Goal: Information Seeking & Learning: Learn about a topic

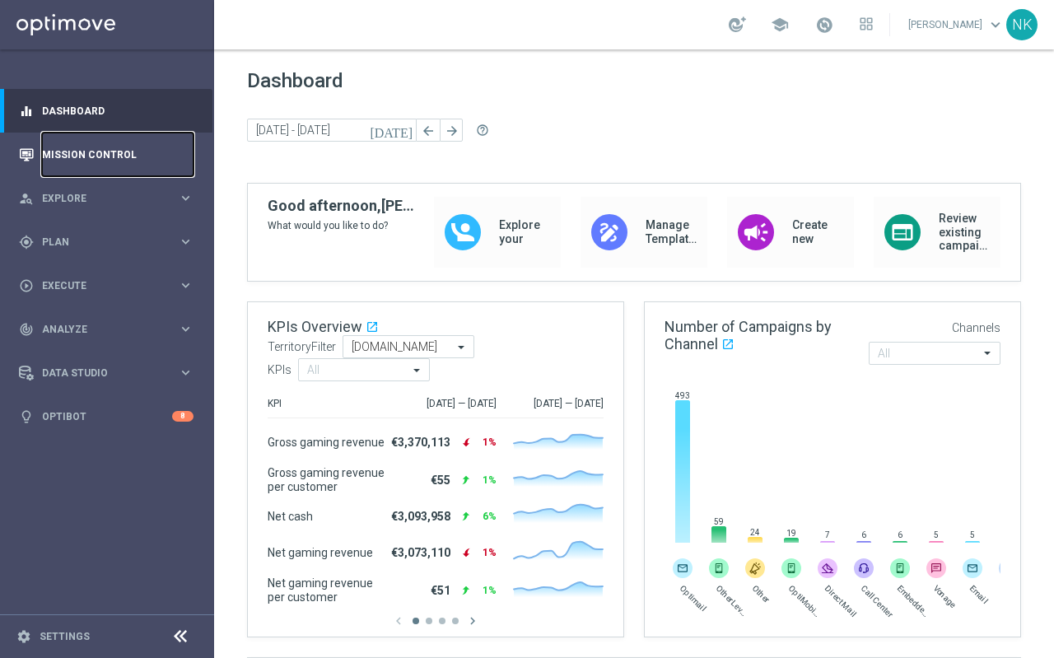
click at [95, 156] on link "Mission Control" at bounding box center [118, 155] width 152 height 44
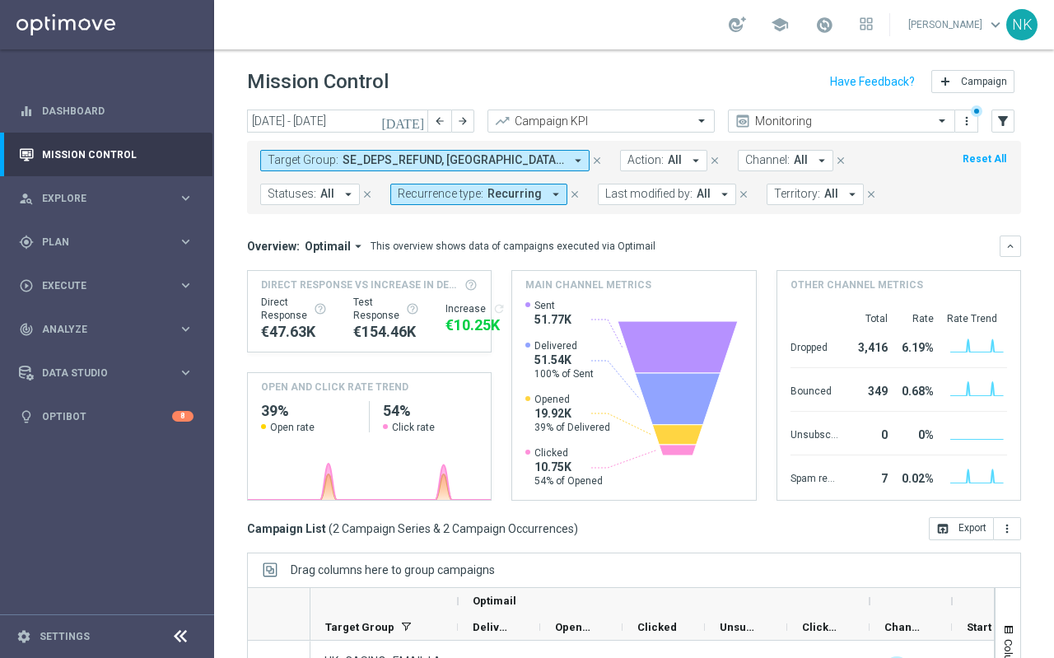
click at [415, 124] on icon "today" at bounding box center [403, 121] width 44 height 15
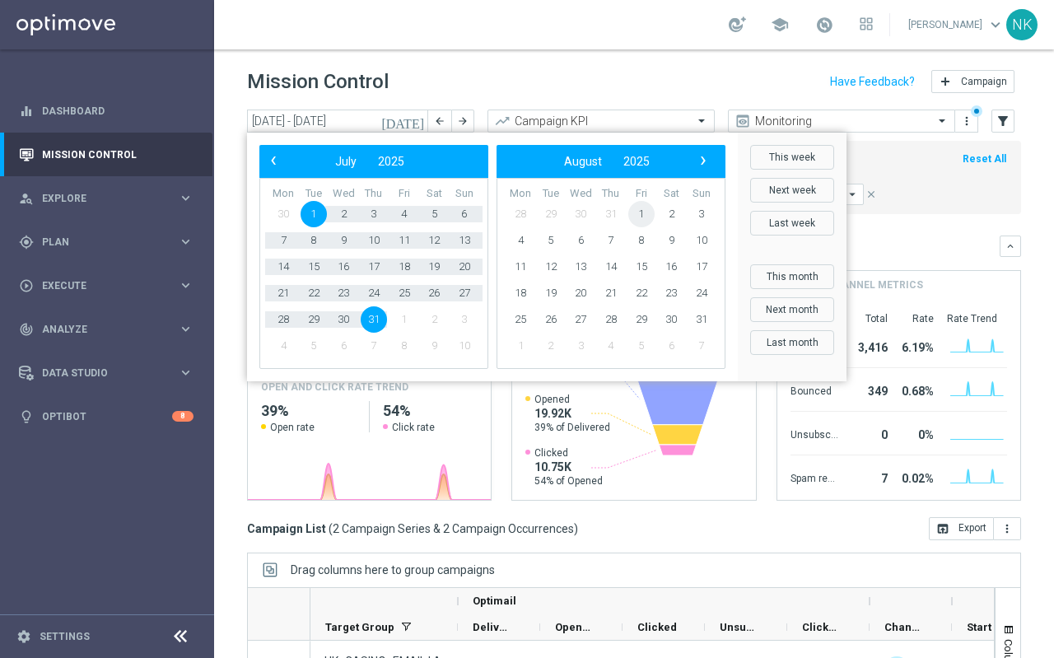
click at [642, 217] on span "1" at bounding box center [641, 214] width 26 height 26
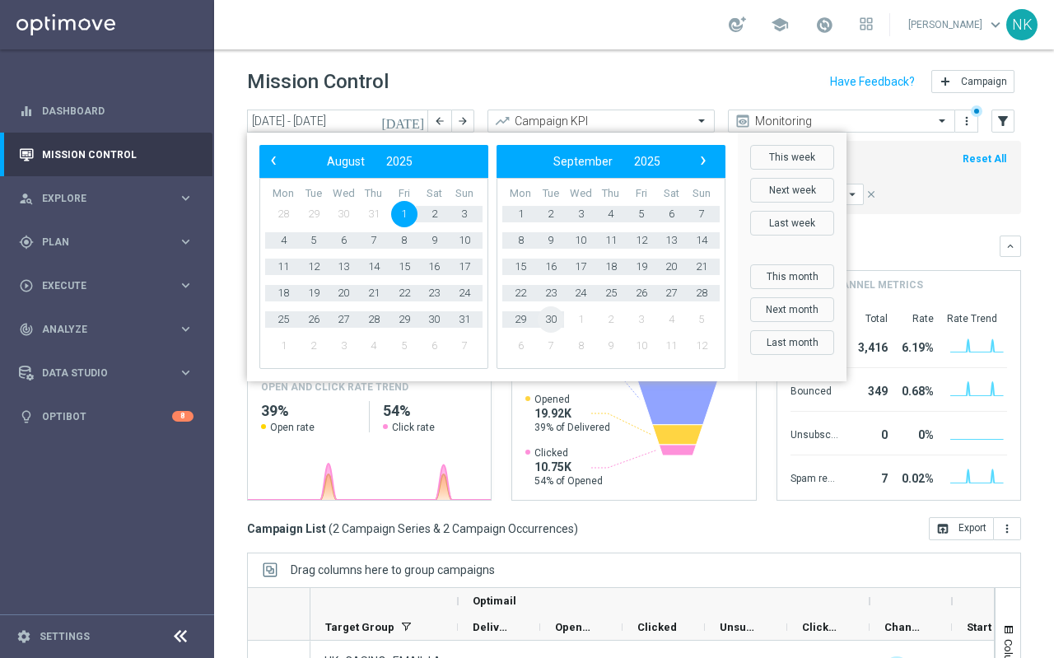
click at [553, 315] on span "30" at bounding box center [551, 319] width 26 height 26
type input "01 Aug 2025 - 30 Sep 2025"
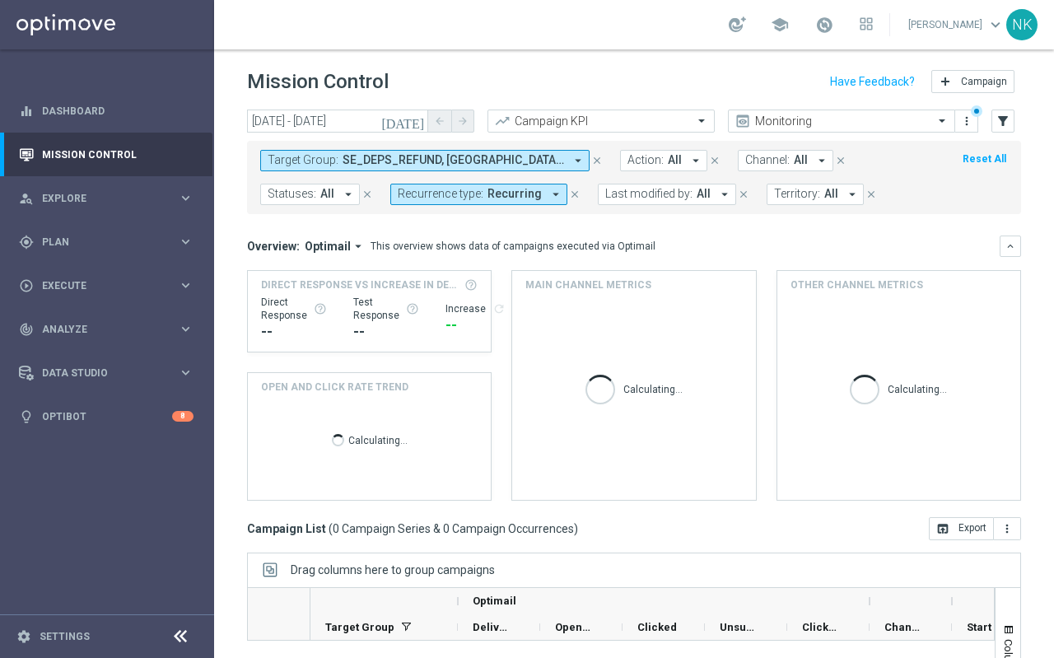
click at [576, 164] on icon "arrow_drop_down" at bounding box center [578, 160] width 15 height 15
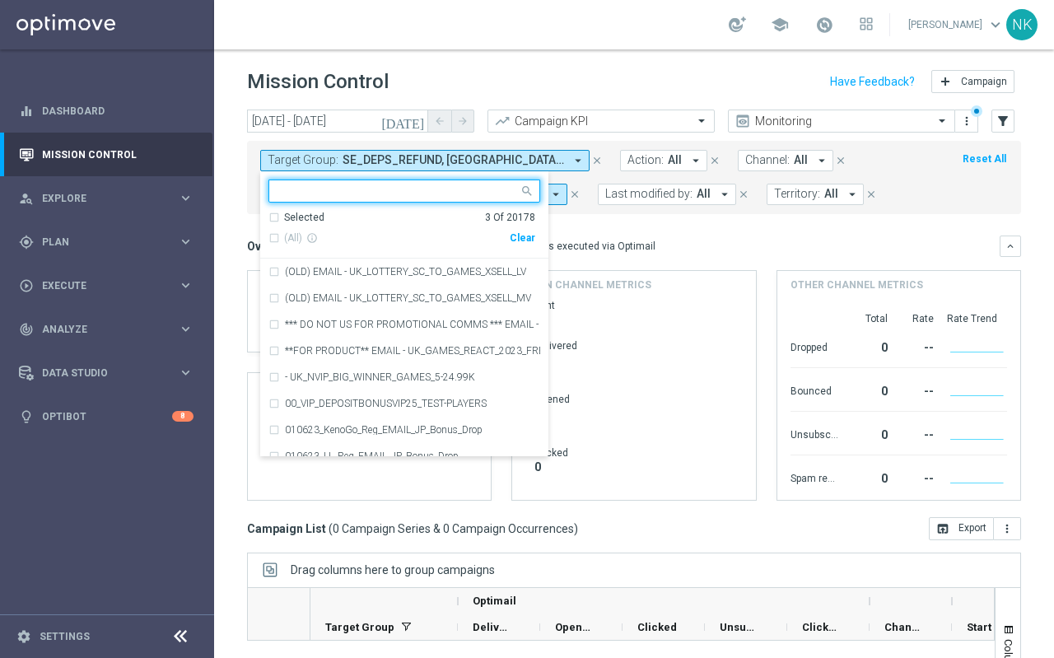
click at [0, 0] on div "Clear" at bounding box center [0, 0] width 0 height 0
click at [338, 193] on input "text" at bounding box center [398, 191] width 241 height 14
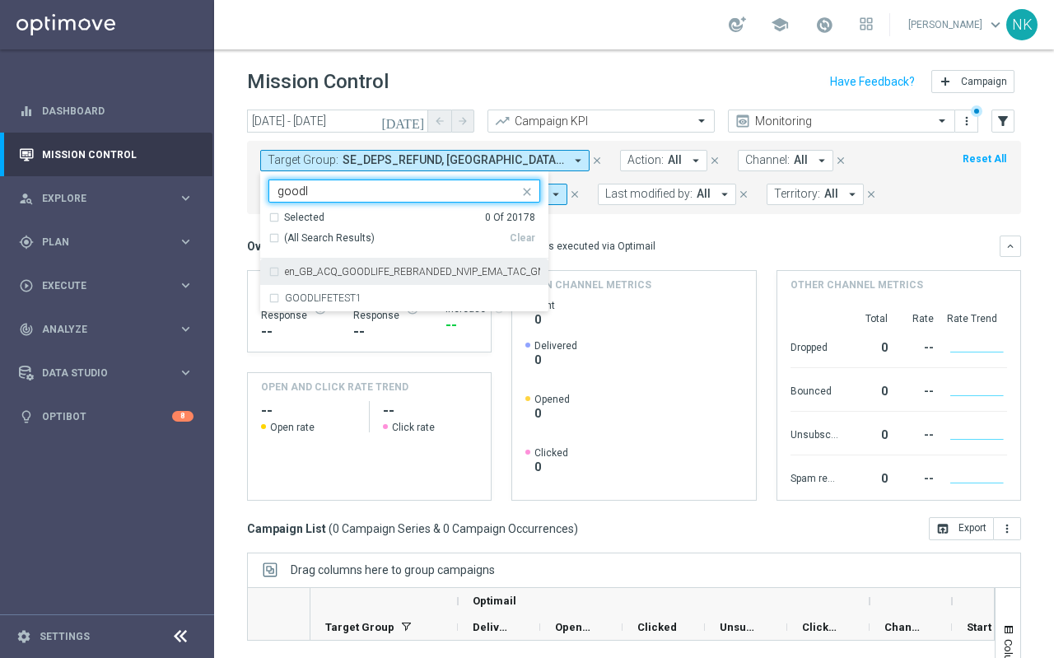
click at [273, 272] on div "en_GB_ACQ_GOODLIFE_REBRANDED_NVIP_EMA_TAC_GM" at bounding box center [404, 272] width 272 height 26
type input "goodl"
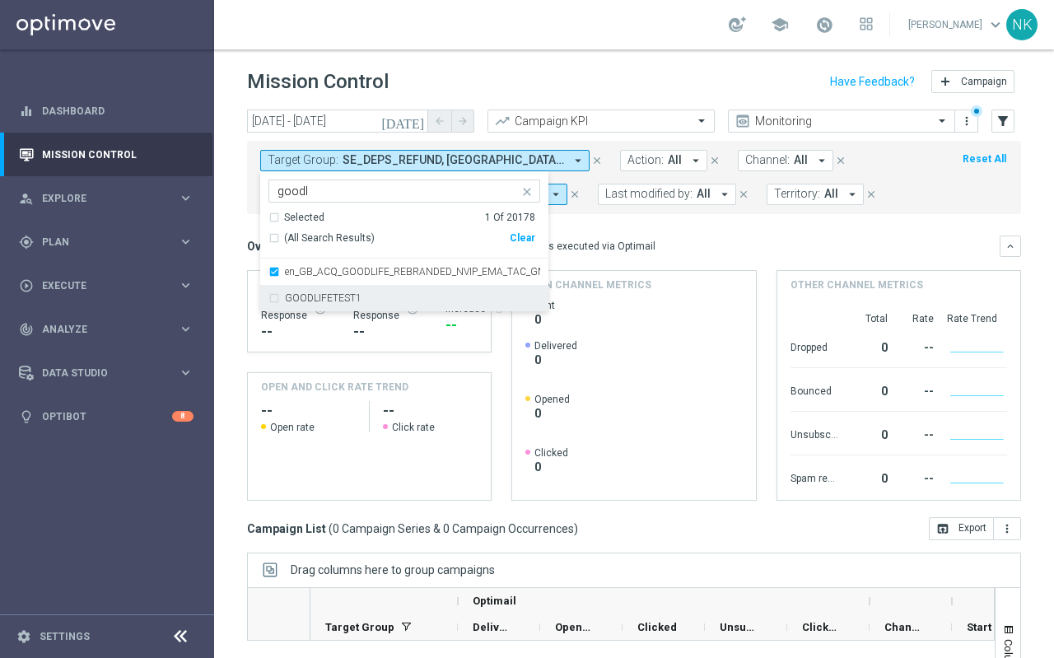
click at [273, 301] on div "GOODLIFETEST1" at bounding box center [404, 298] width 272 height 26
click at [696, 236] on div "Overview: Optimail arrow_drop_down This overview shows data of campaigns execut…" at bounding box center [634, 246] width 774 height 21
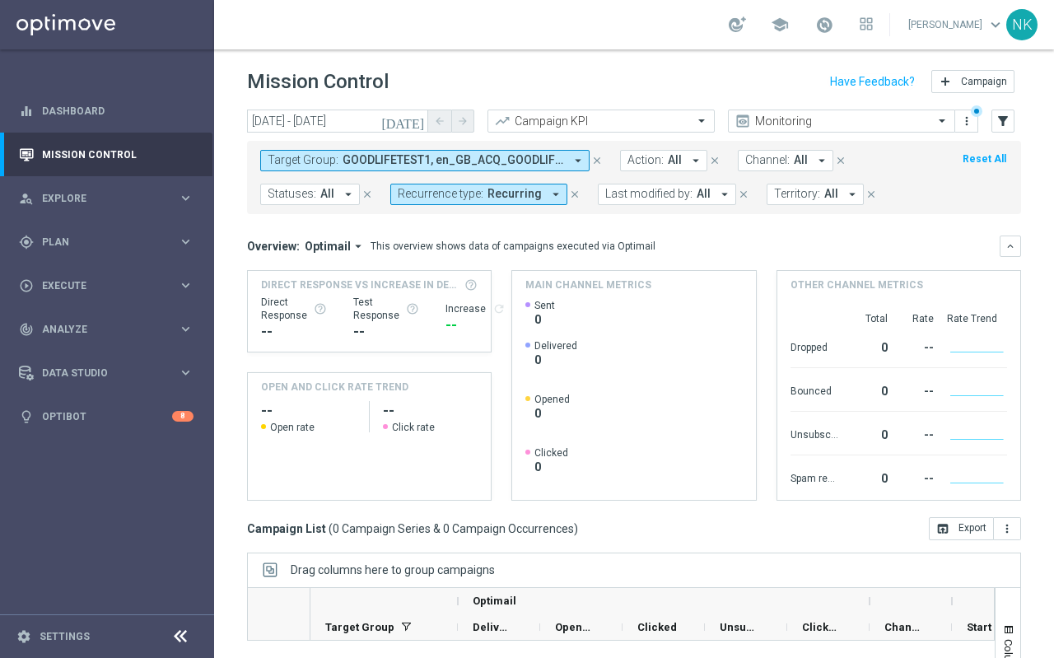
click at [569, 192] on icon "close" at bounding box center [575, 195] width 12 height 12
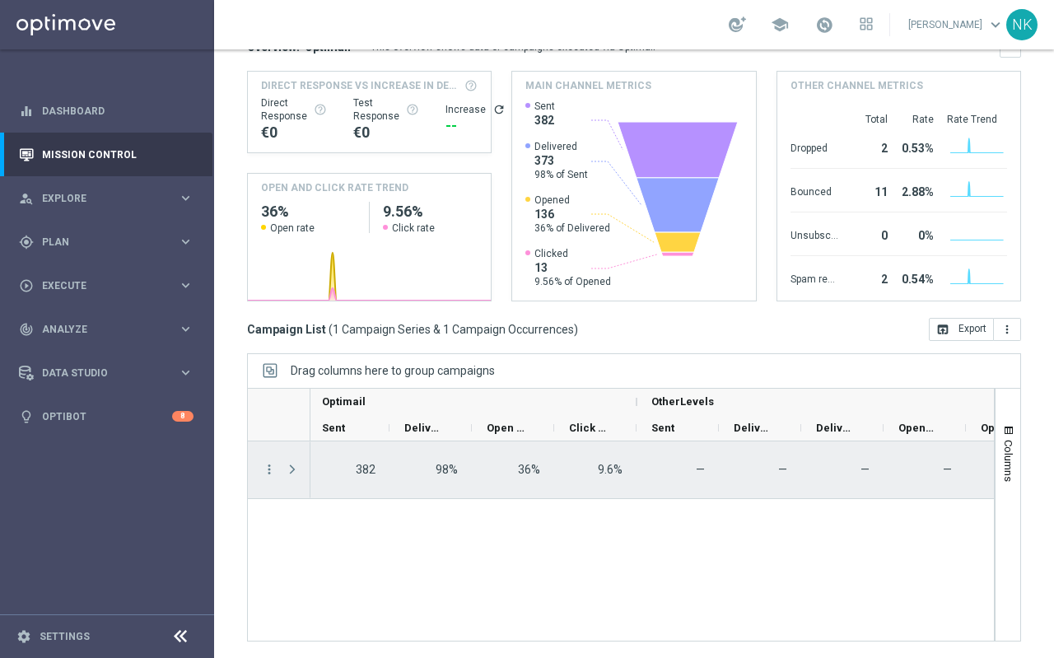
scroll to position [0, 1158]
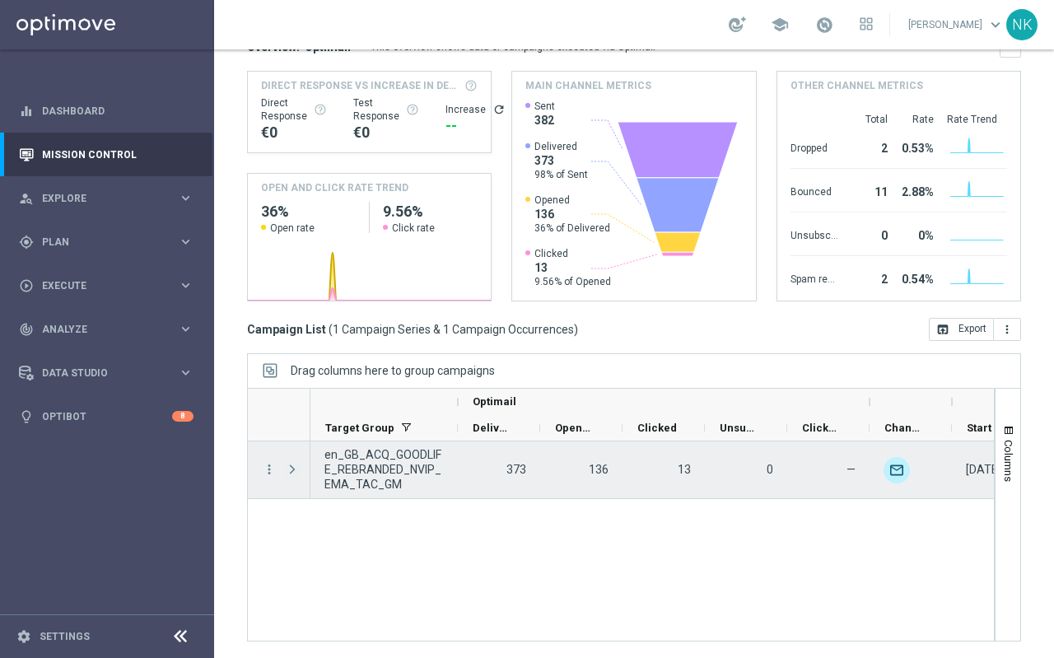
click at [292, 466] on span "Press SPACE to select this row." at bounding box center [292, 469] width 15 height 13
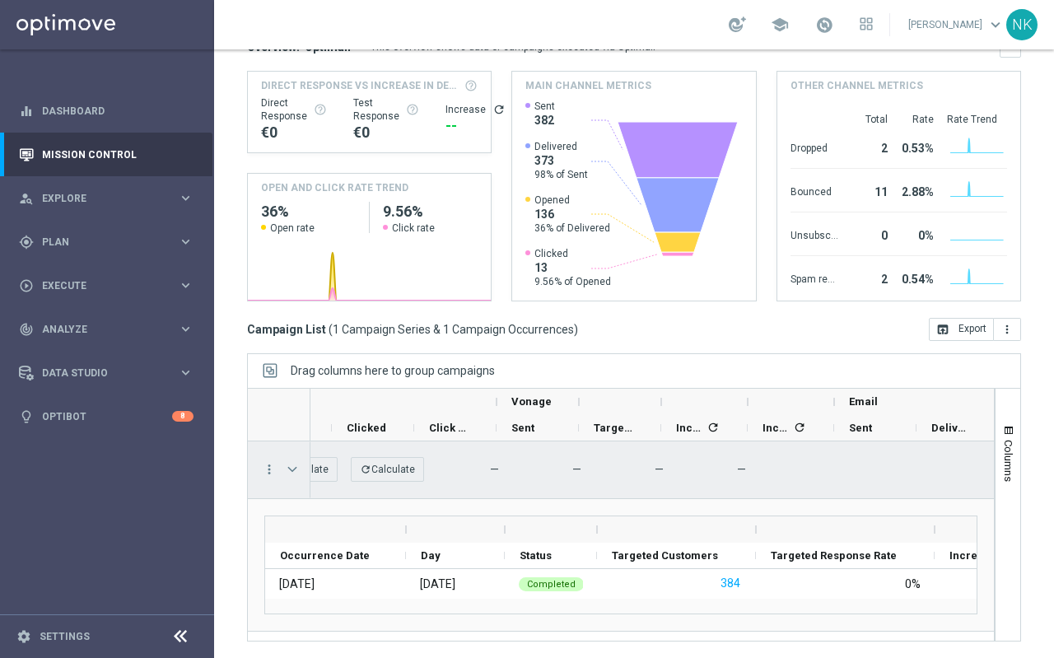
scroll to position [0, 2077]
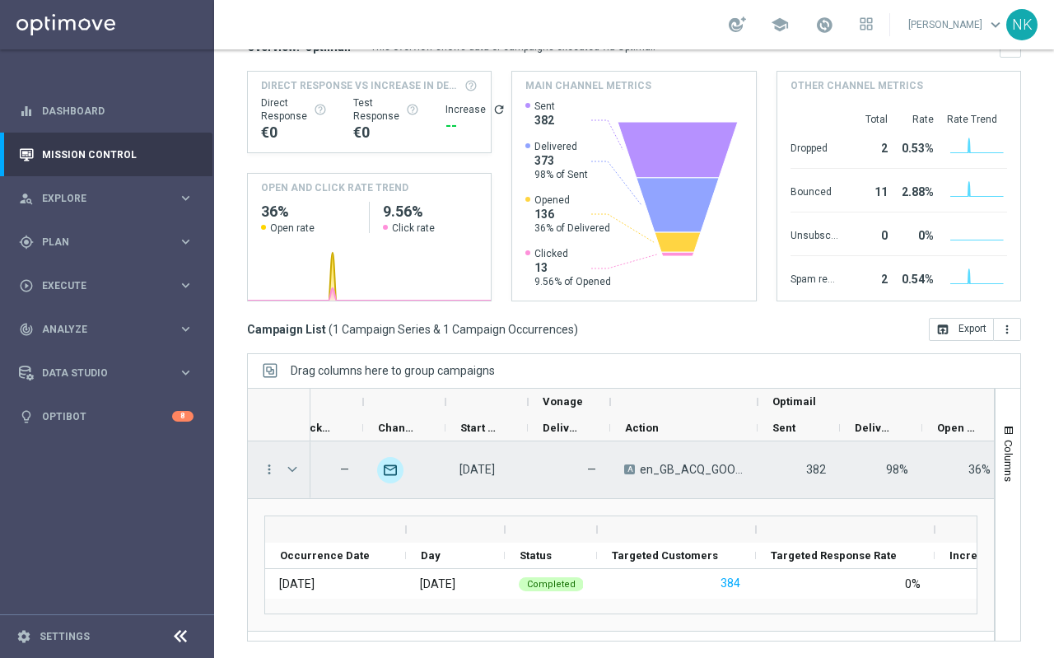
click at [687, 468] on span "en_GB_ACQ_GOODLIFE_REBRANDED_NVIP_EMA_TAC_GM" at bounding box center [692, 469] width 104 height 15
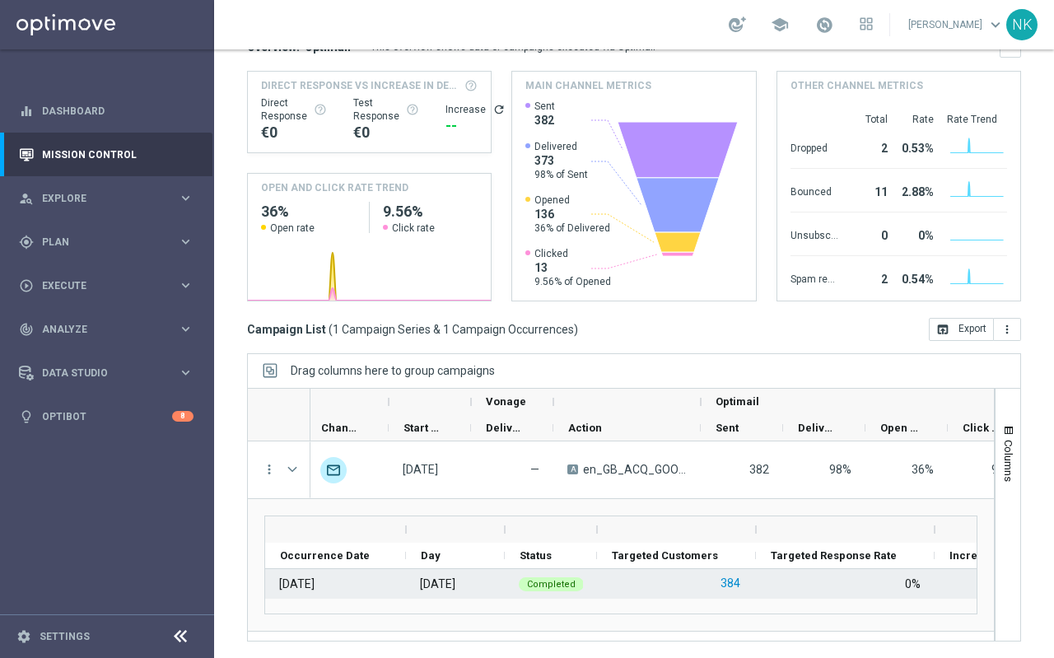
click at [730, 581] on button "384" at bounding box center [730, 583] width 23 height 21
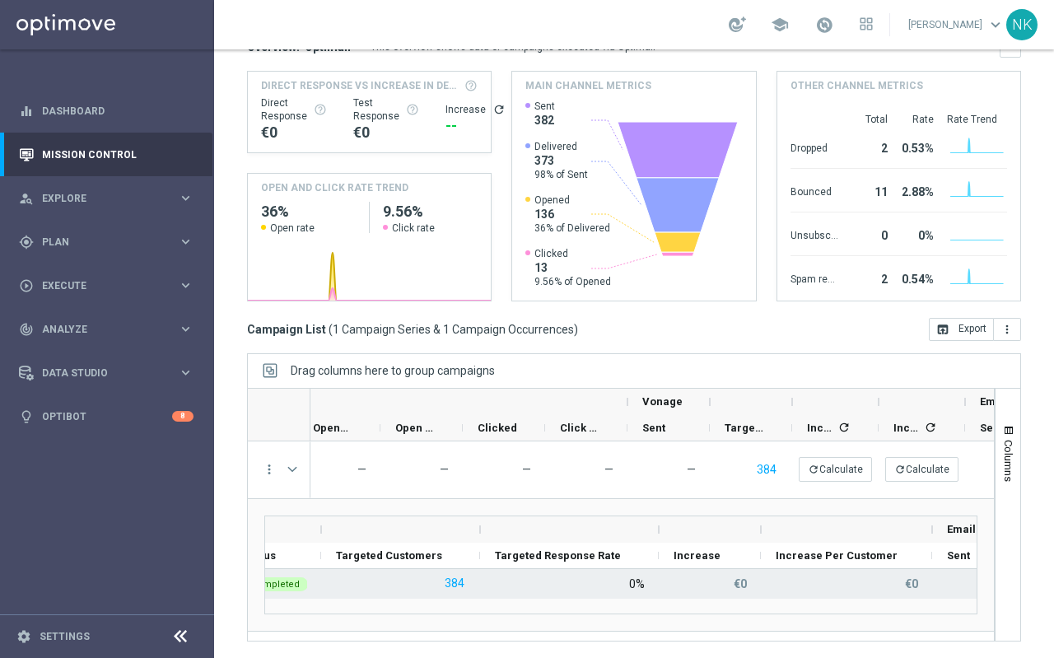
scroll to position [0, 399]
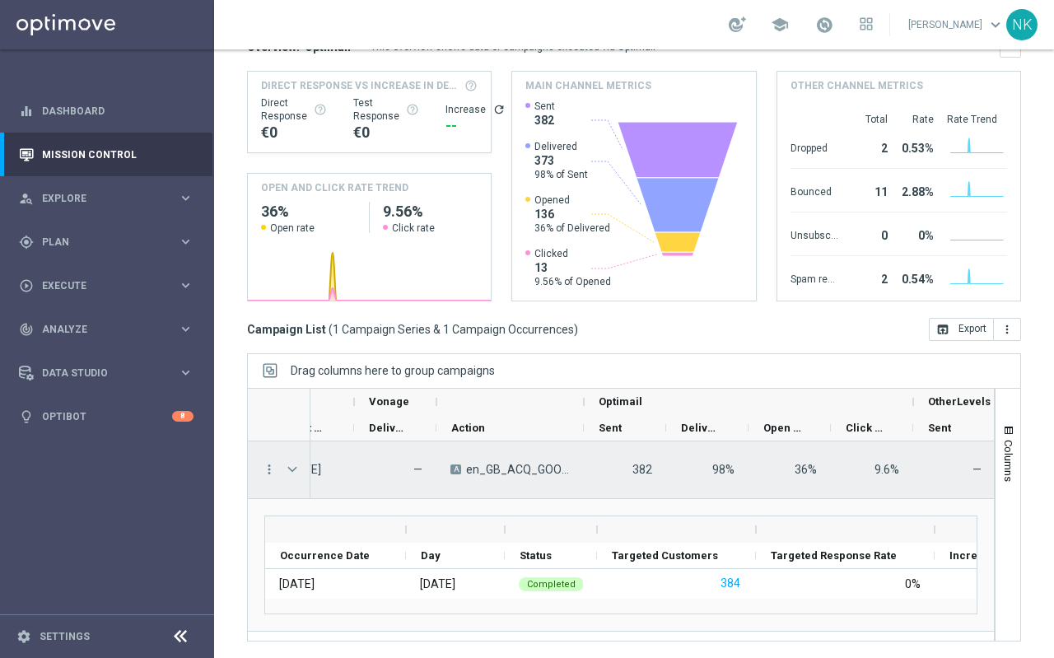
click at [532, 465] on span "en_GB_ACQ_GOODLIFE_REBRANDED_NVIP_EMA_TAC_GM" at bounding box center [518, 469] width 104 height 15
click at [295, 475] on span "Press SPACE to select this row." at bounding box center [292, 469] width 15 height 13
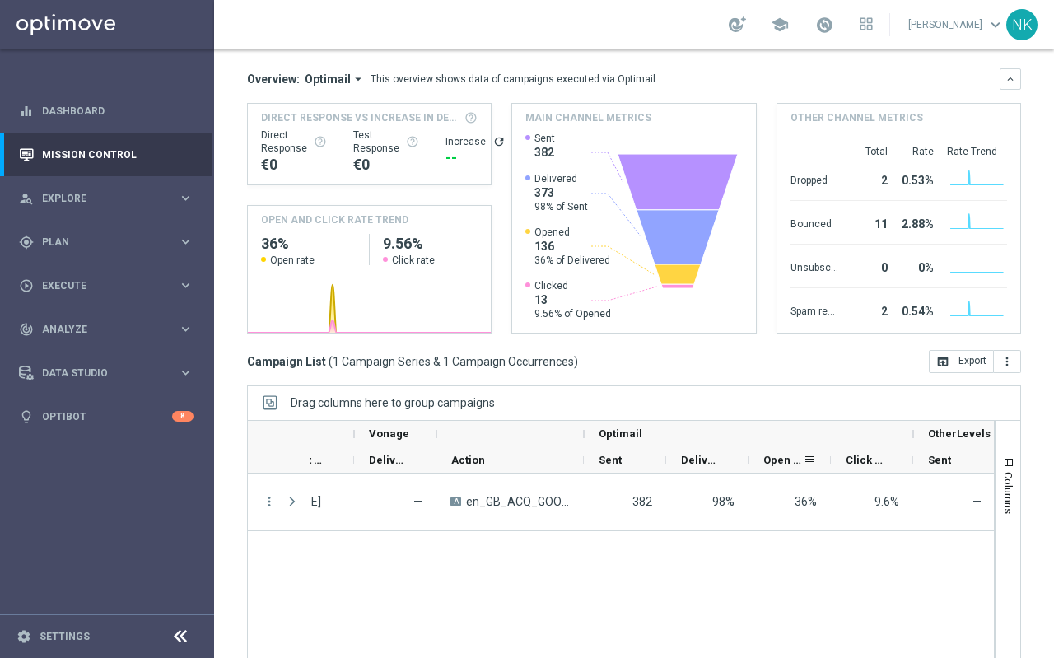
scroll to position [199, 0]
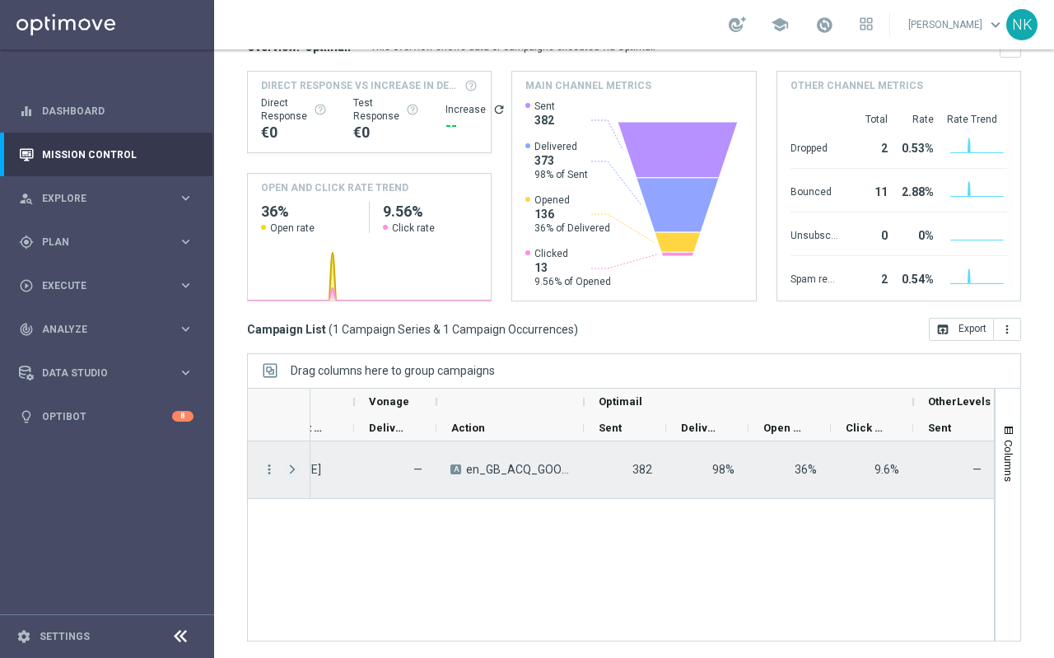
click at [290, 470] on span "Press SPACE to select this row." at bounding box center [292, 469] width 15 height 13
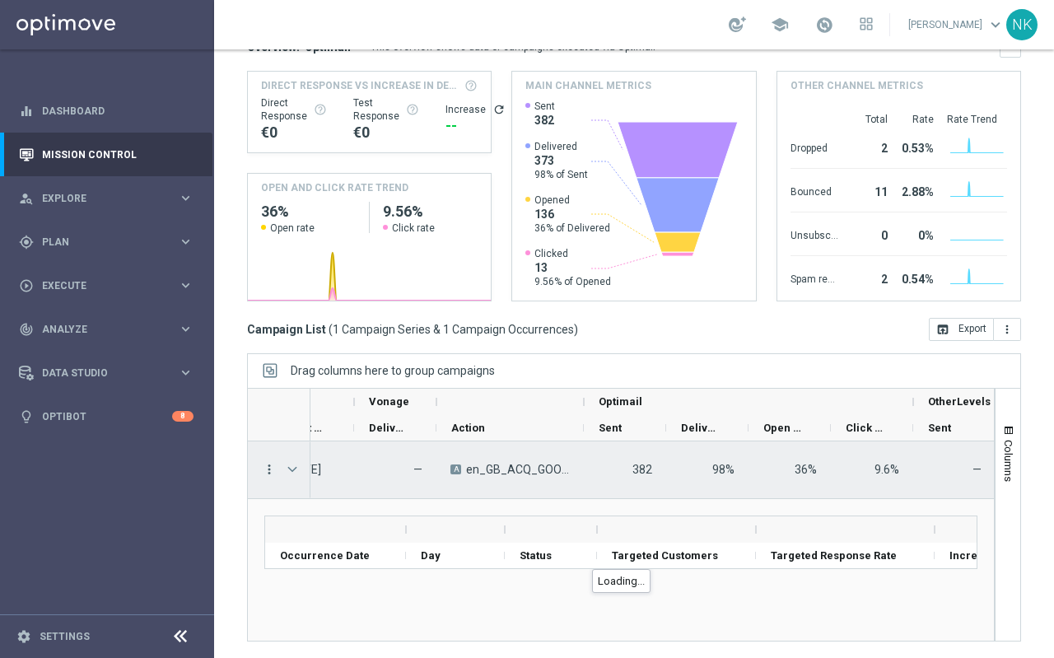
click at [270, 466] on icon "more_vert" at bounding box center [269, 469] width 15 height 15
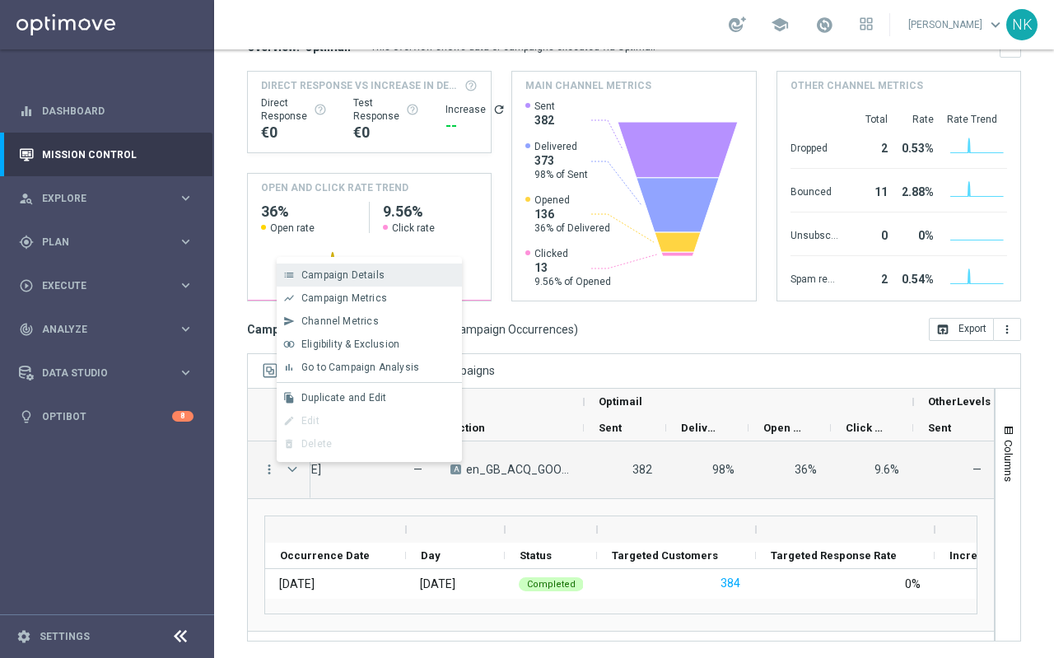
click at [345, 281] on div "list Campaign Details" at bounding box center [369, 275] width 185 height 23
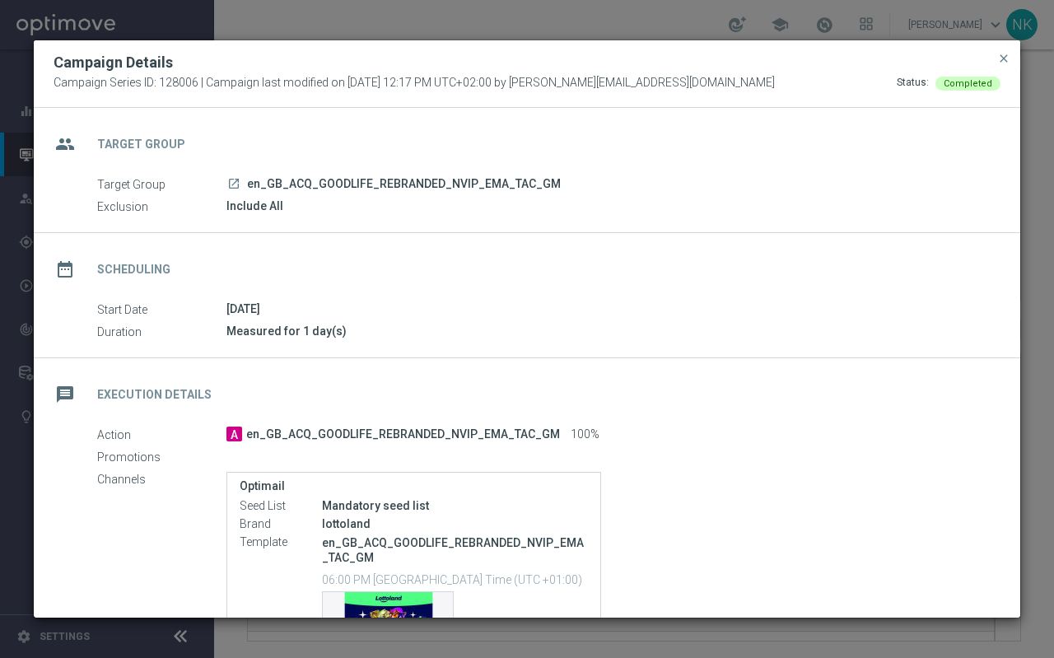
scroll to position [123, 0]
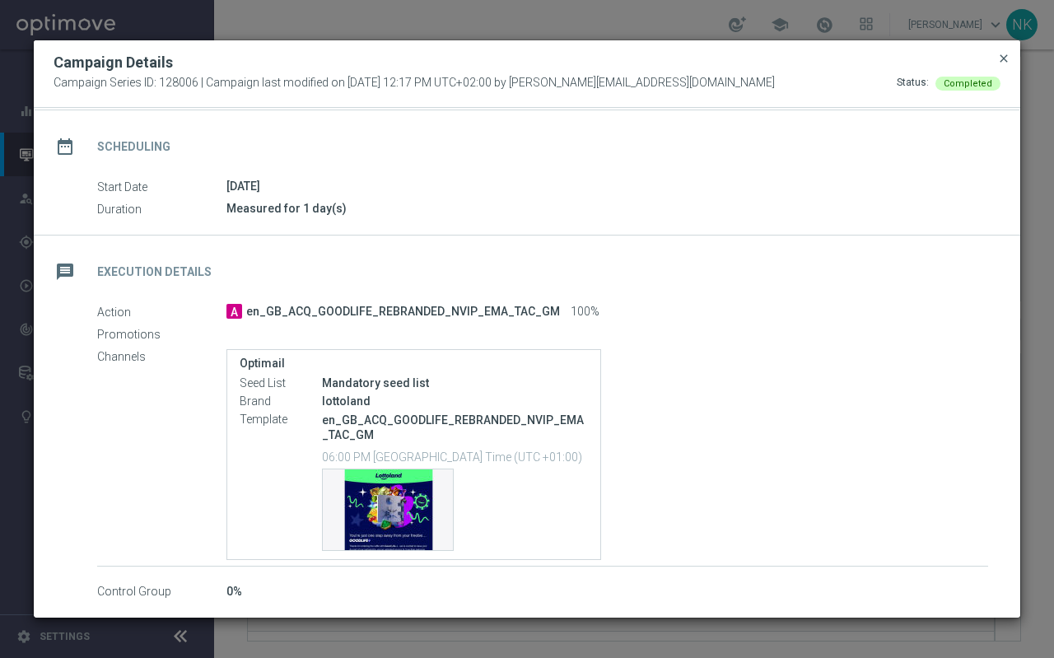
click at [1007, 56] on span "close" at bounding box center [1003, 58] width 13 height 13
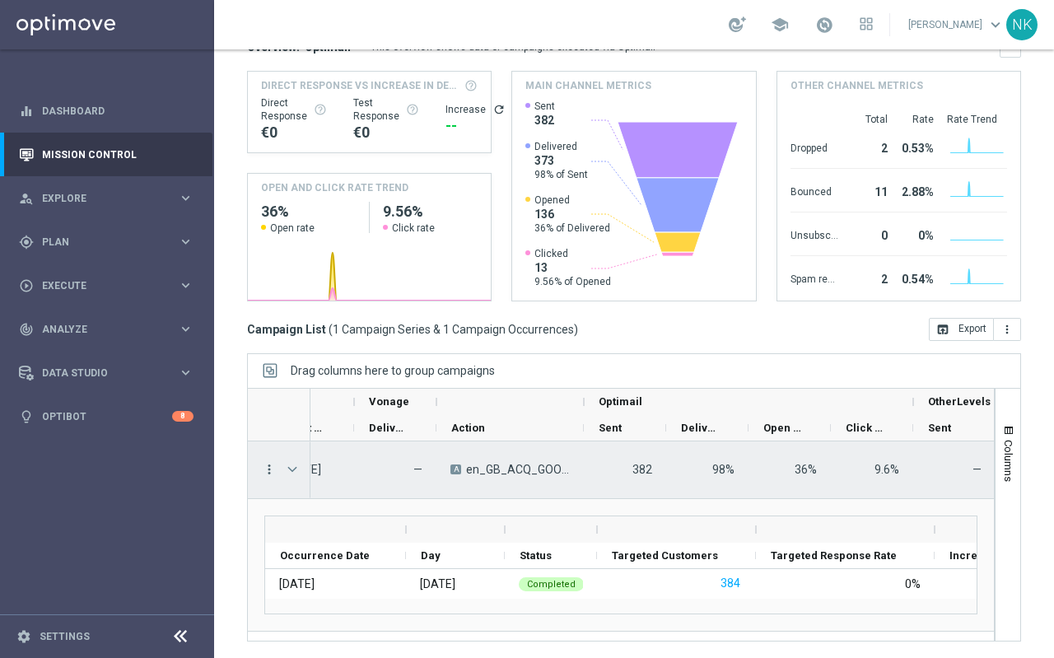
click at [267, 468] on icon "more_vert" at bounding box center [269, 469] width 15 height 15
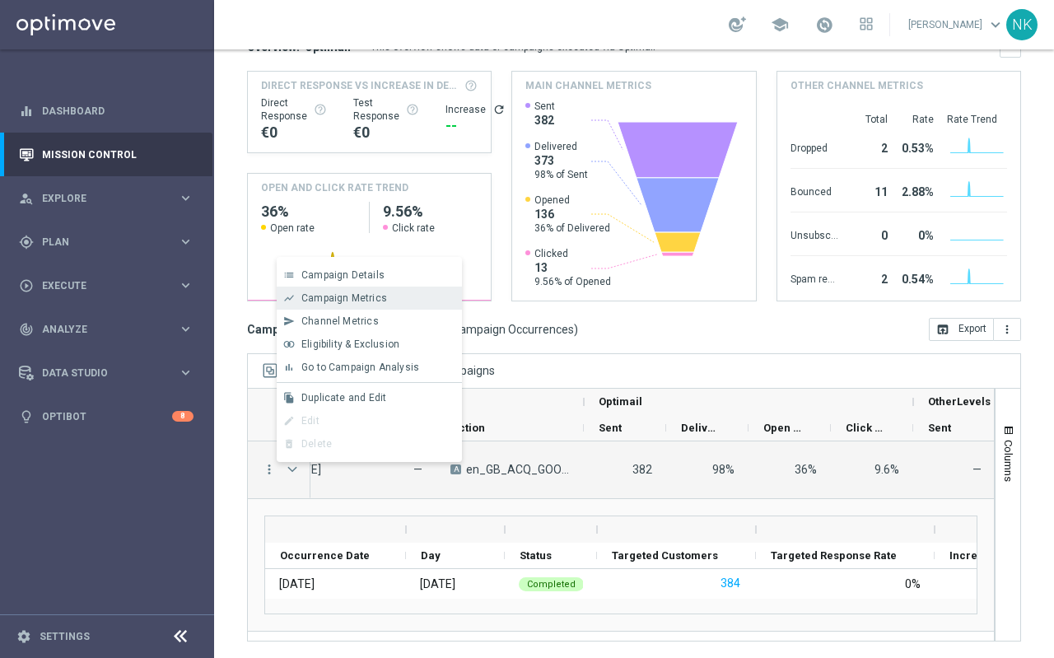
click at [334, 305] on div "show_chart Campaign Metrics" at bounding box center [369, 298] width 185 height 23
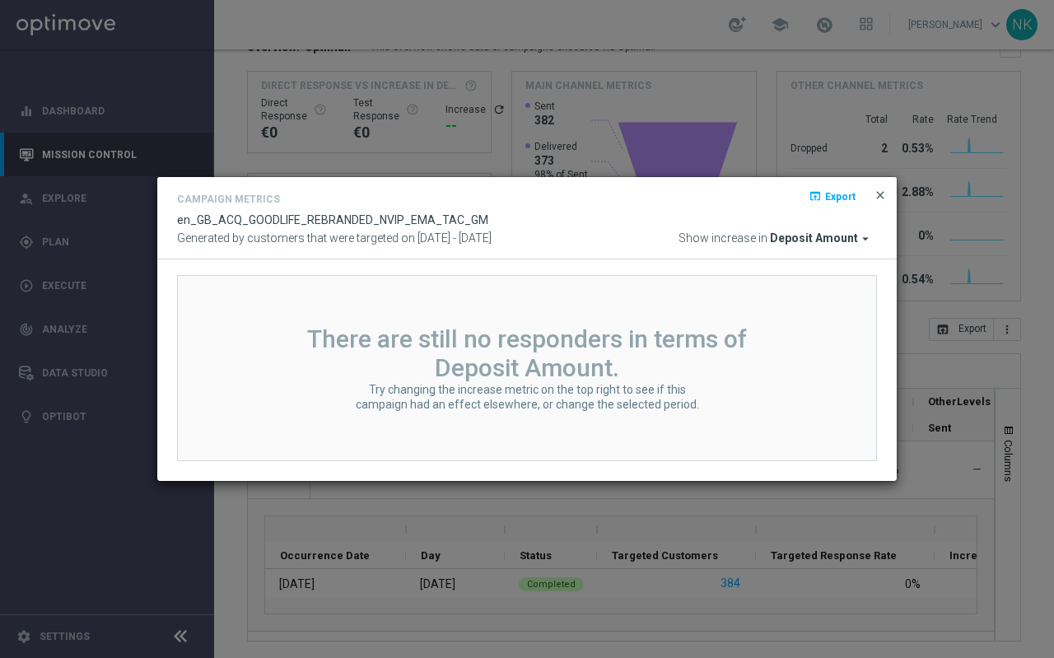
click at [881, 194] on span "close" at bounding box center [880, 195] width 13 height 13
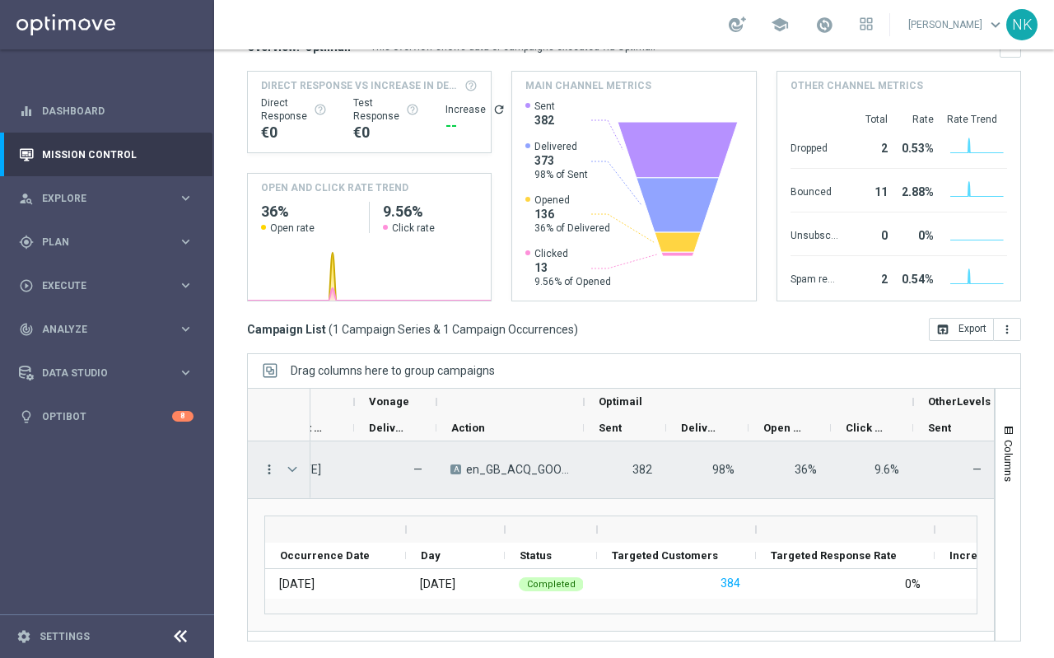
click at [270, 470] on icon "more_vert" at bounding box center [269, 469] width 15 height 15
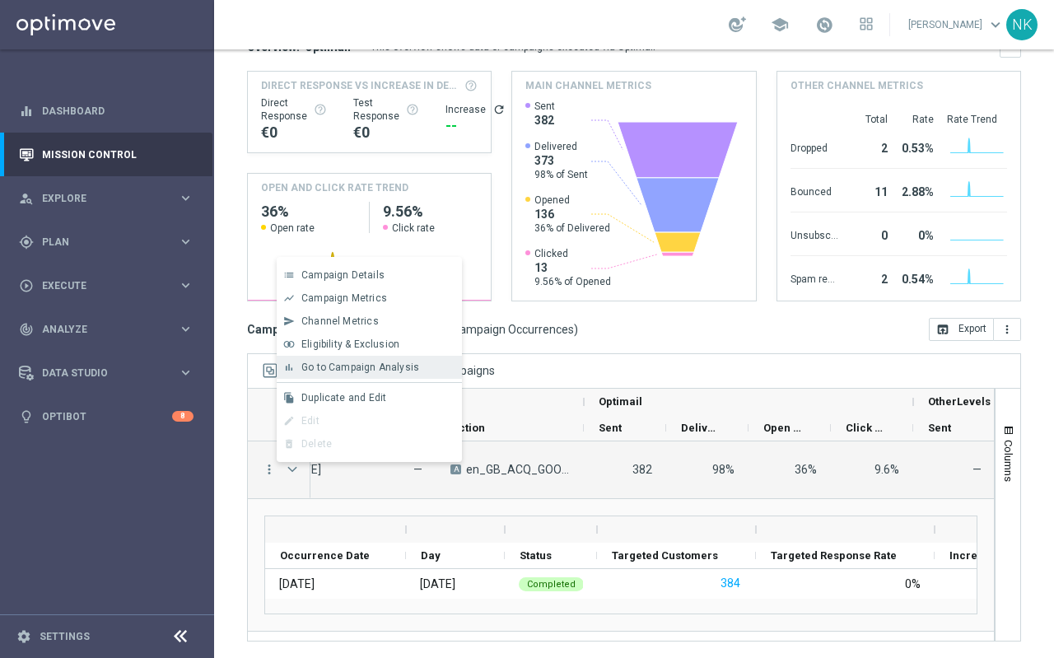
click at [338, 371] on span "Go to Campaign Analysis" at bounding box center [360, 368] width 118 height 12
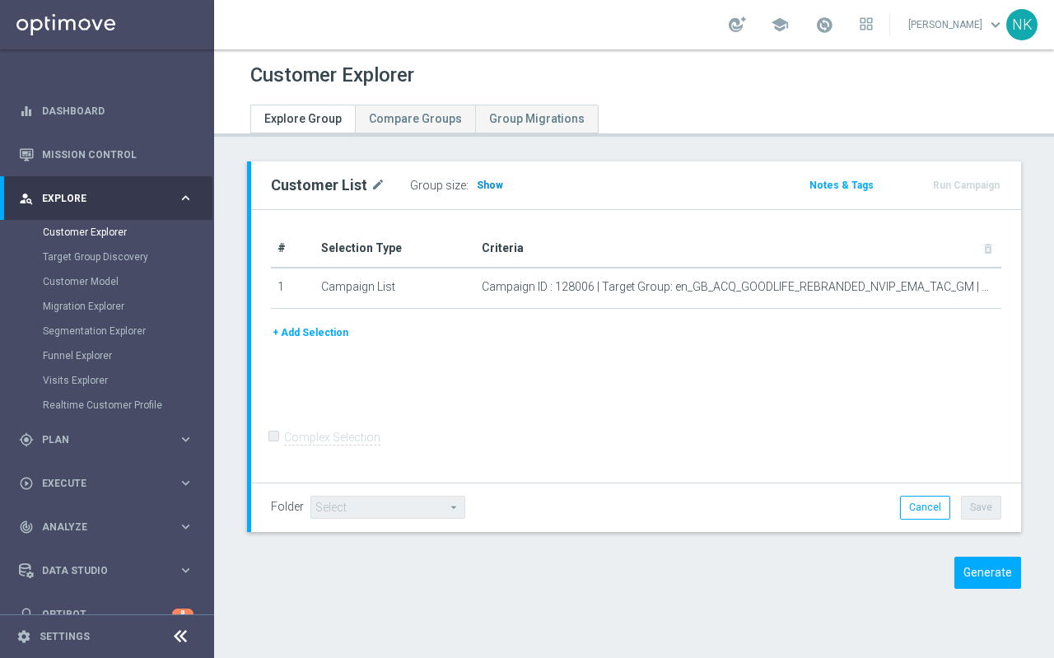
click at [489, 181] on span "Show" at bounding box center [490, 186] width 26 height 12
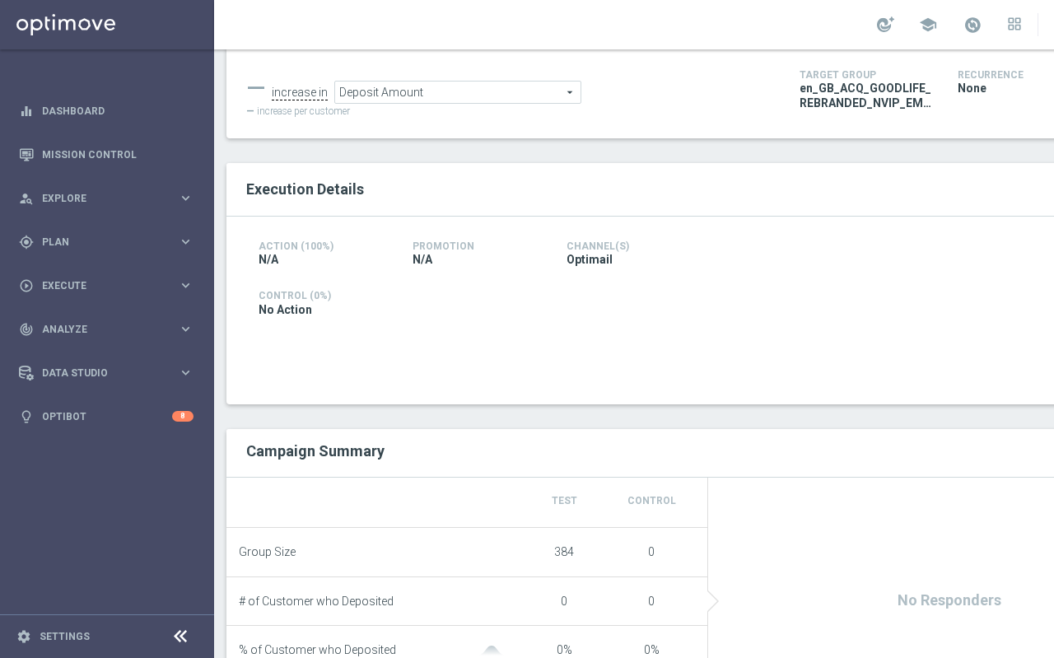
scroll to position [184, 0]
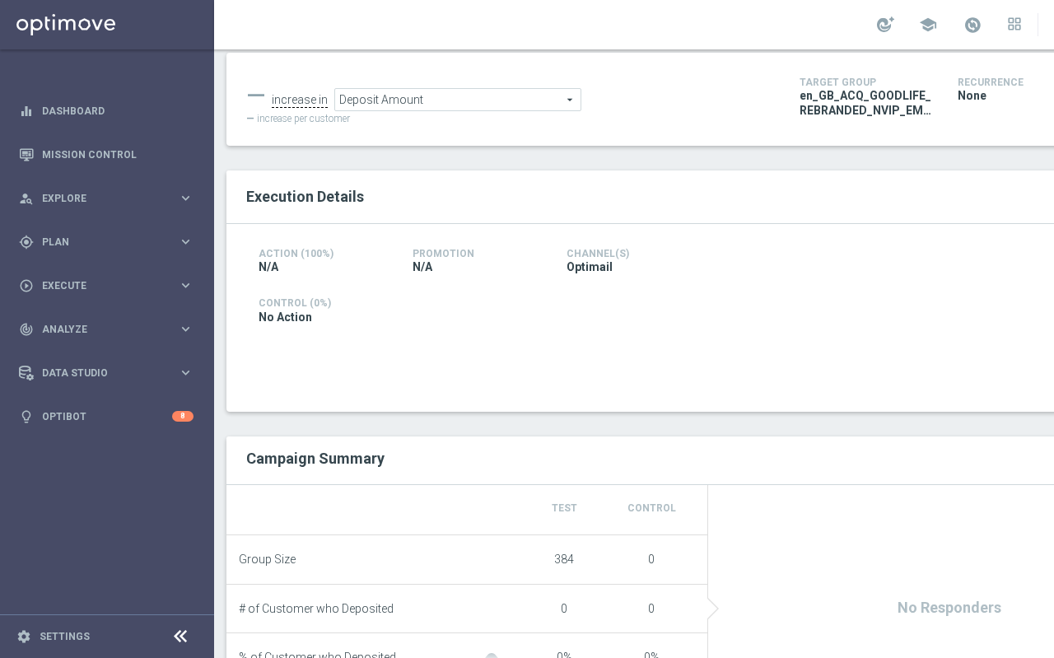
click at [457, 100] on span "Deposit Amount" at bounding box center [457, 99] width 245 height 21
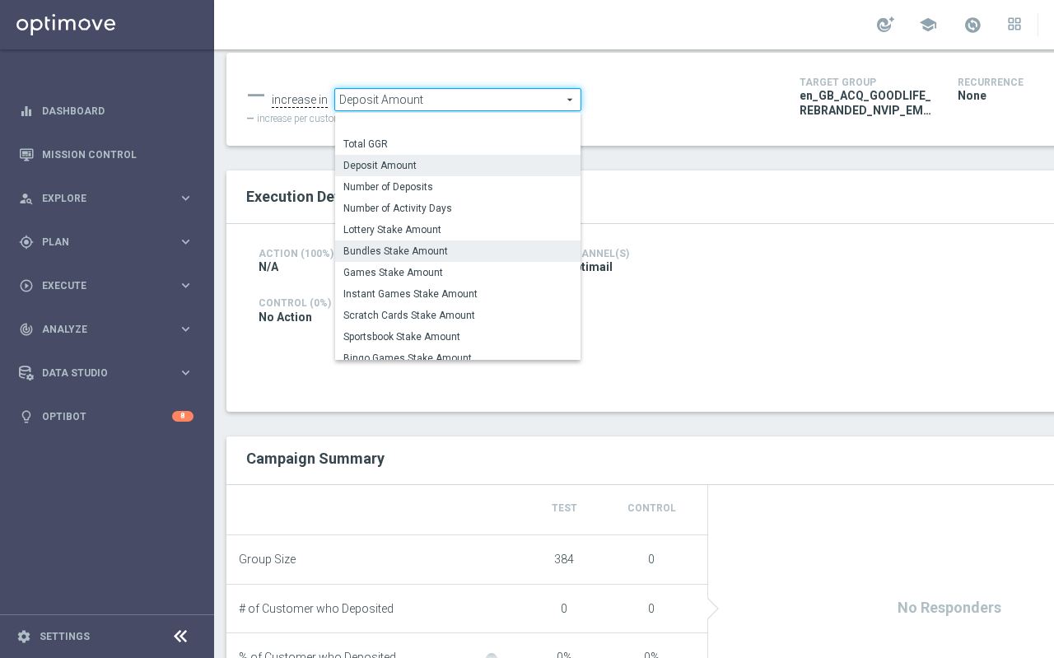
scroll to position [30, 0]
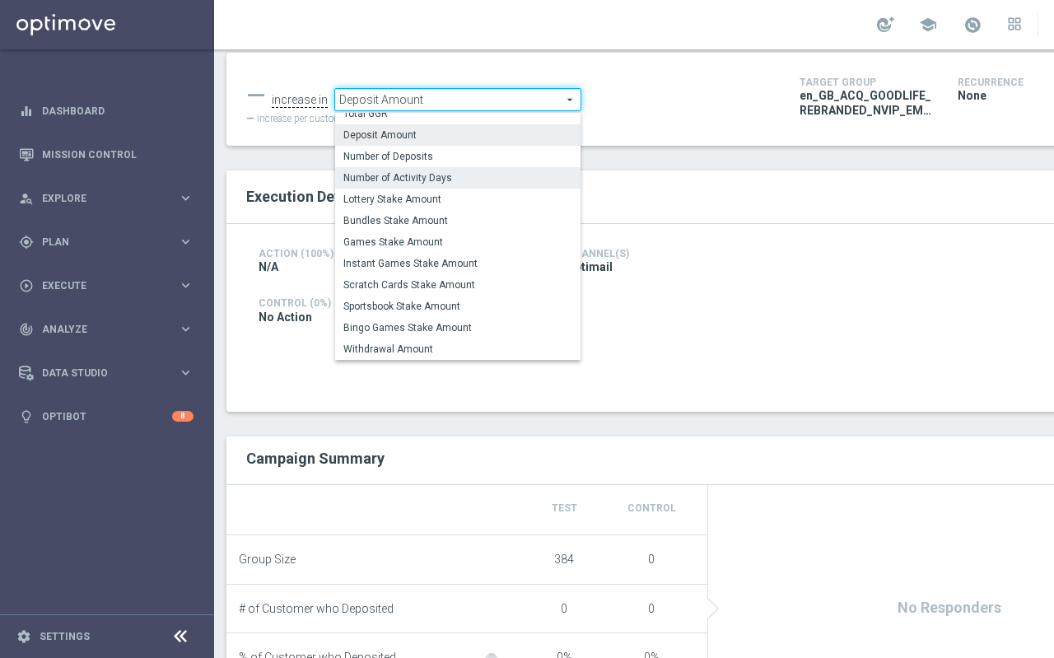
click at [386, 182] on span "Number of Activity Days" at bounding box center [457, 177] width 229 height 13
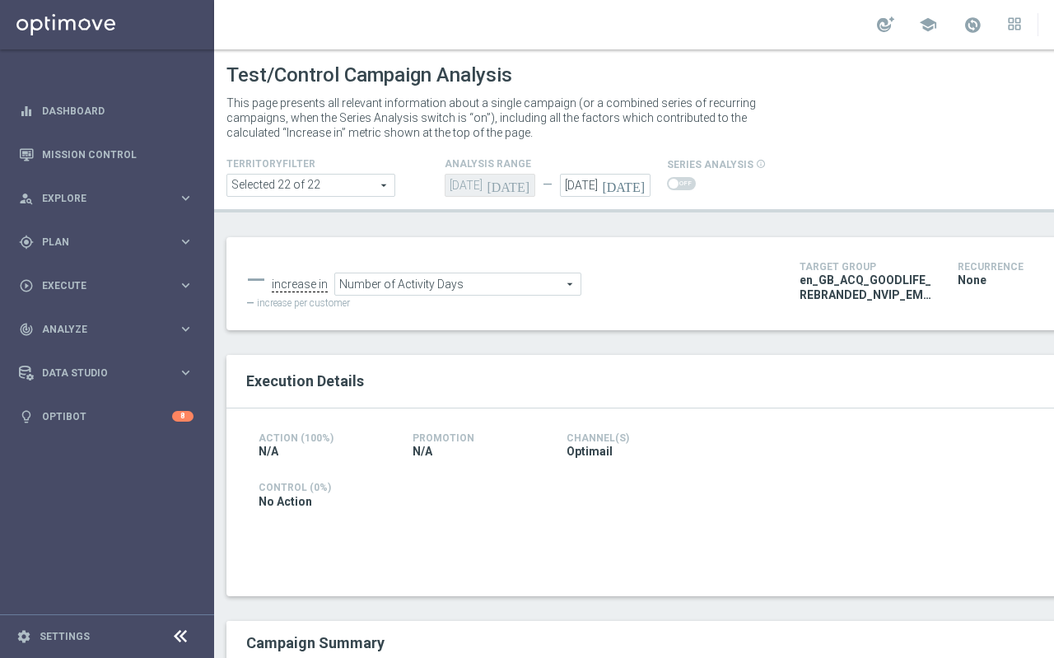
click at [434, 278] on span "Number of Activity Days" at bounding box center [457, 283] width 245 height 21
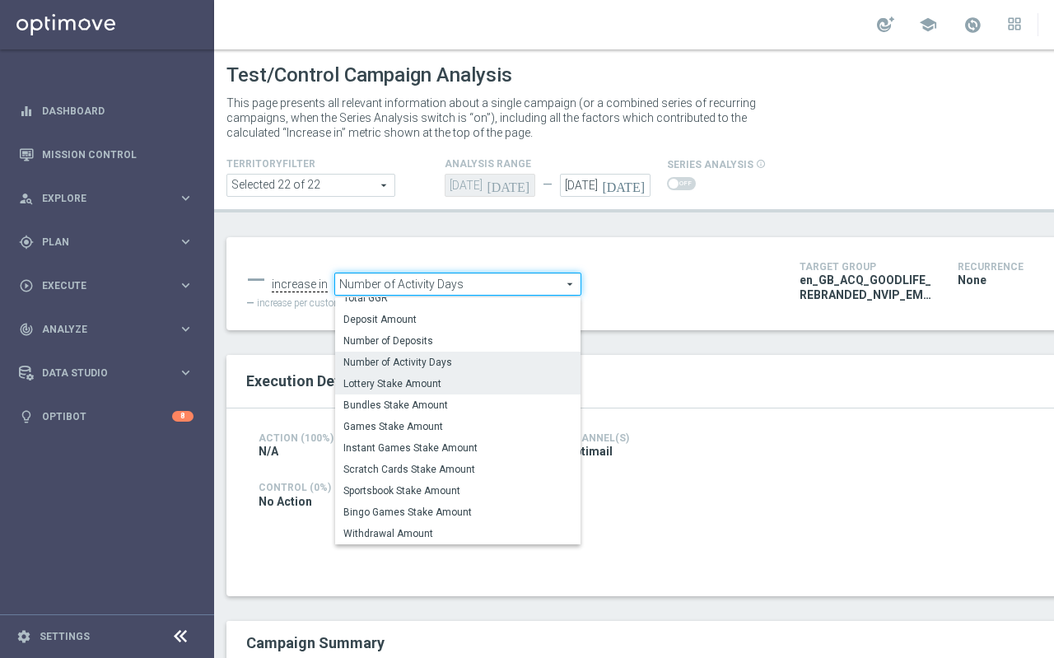
click at [391, 389] on span "Lottery Stake Amount" at bounding box center [457, 383] width 229 height 13
type input "Lottery Stake Amount"
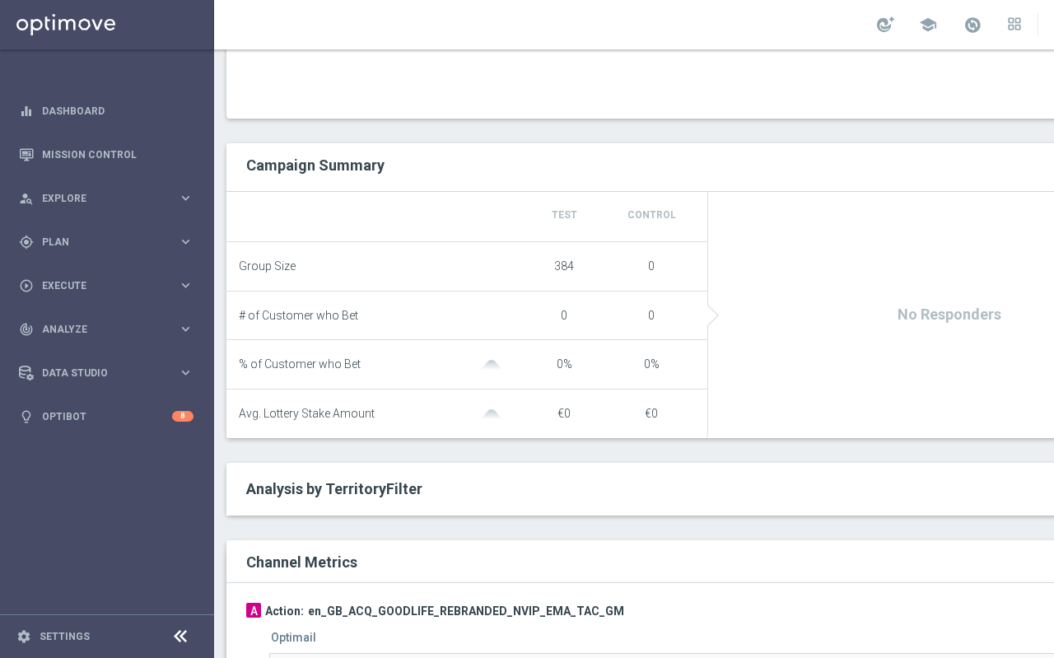
scroll to position [731, 0]
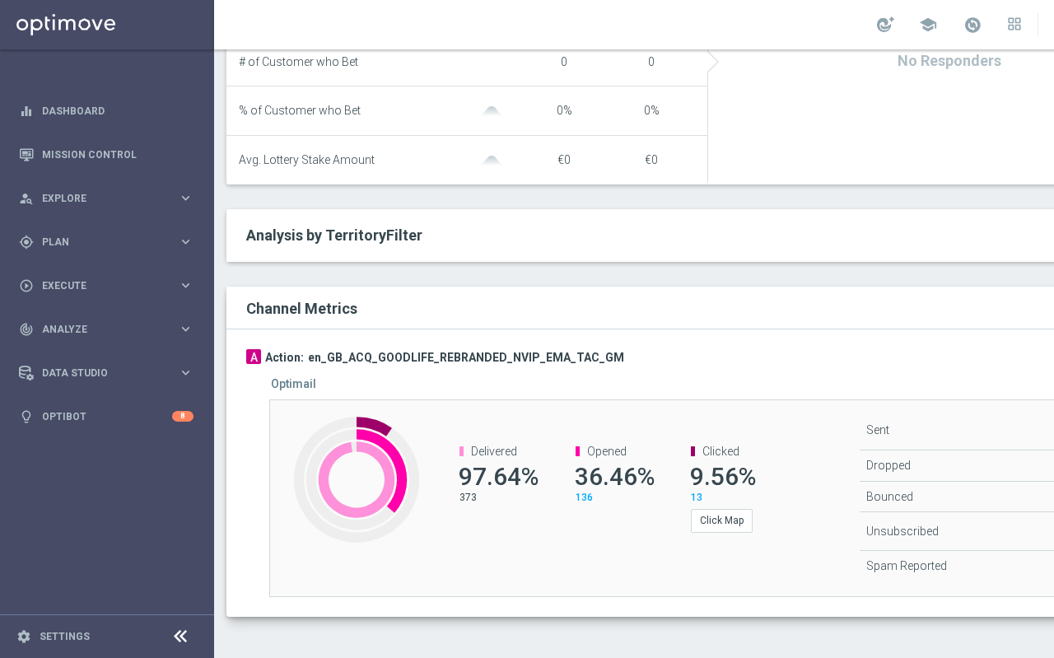
click at [699, 497] on span "13" at bounding box center [697, 498] width 12 height 12
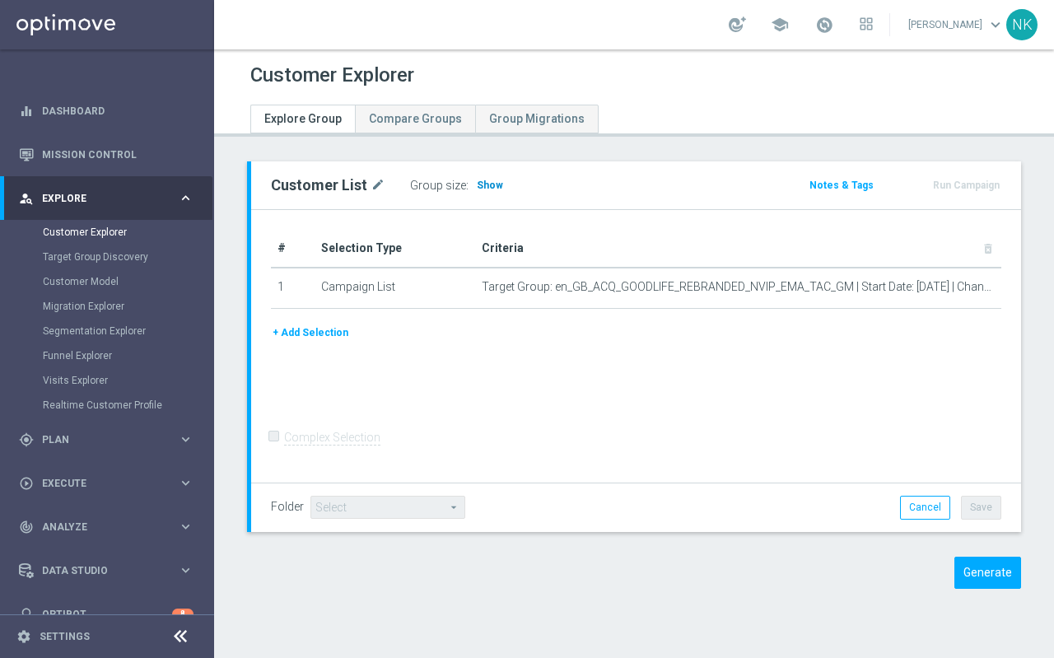
click at [488, 180] on span "Show" at bounding box center [490, 186] width 26 height 12
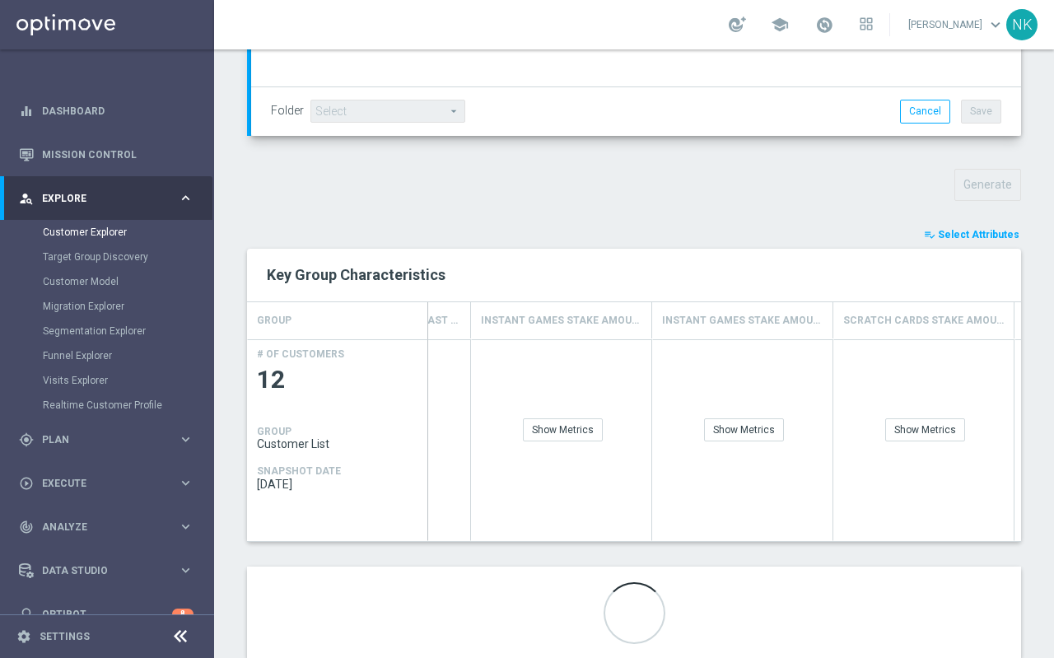
click at [965, 229] on span "Select Attributes" at bounding box center [979, 235] width 82 height 12
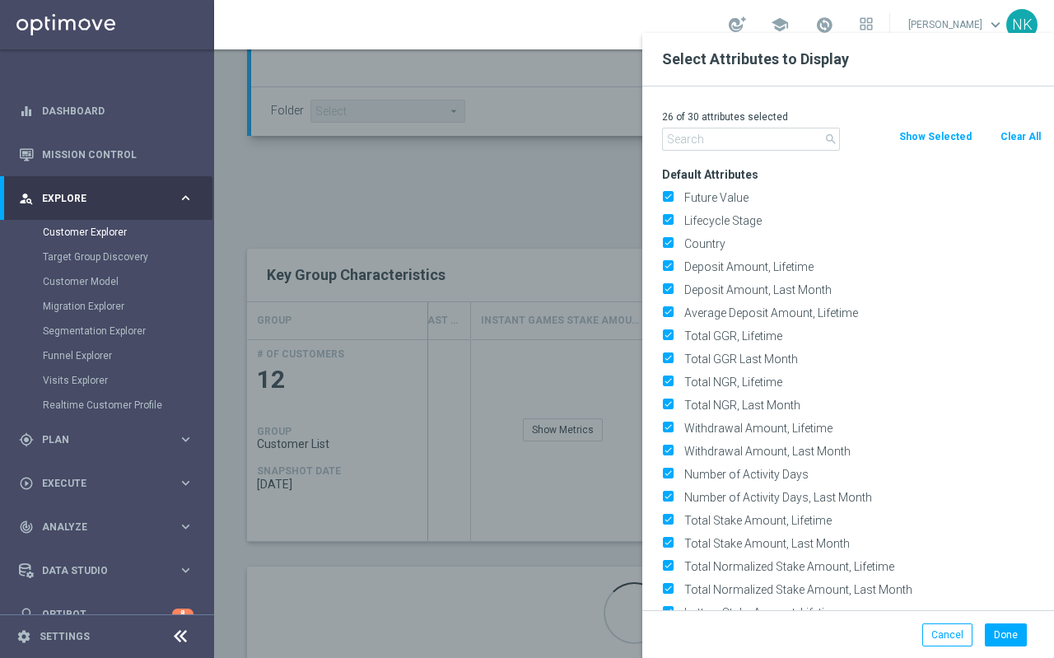
click at [1018, 131] on button "Clear All" at bounding box center [1021, 137] width 44 height 18
checkbox input "false"
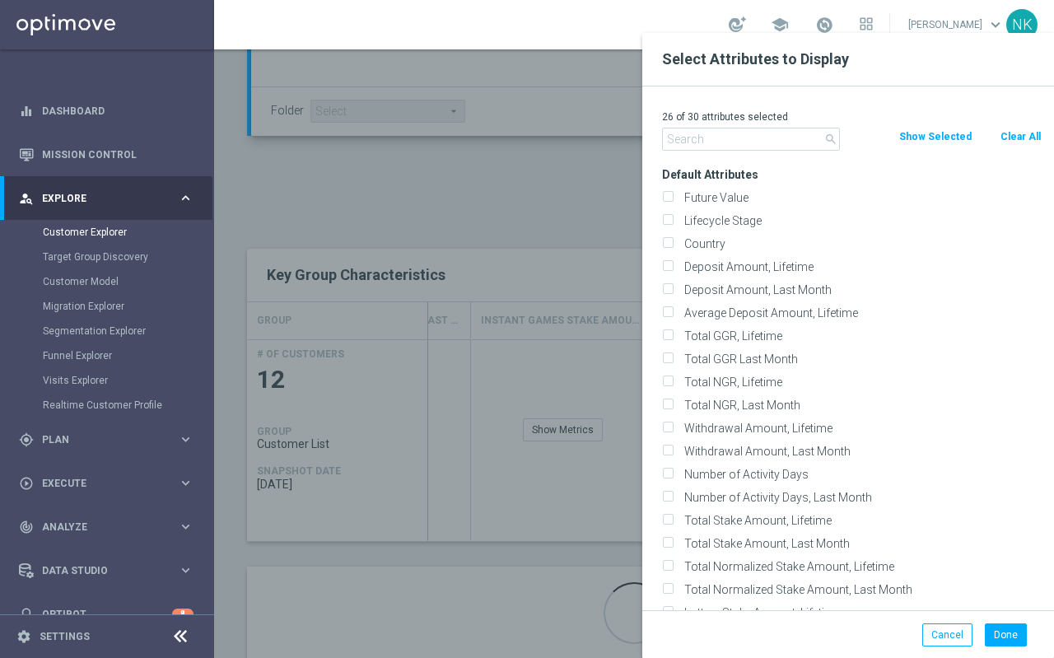
checkbox input "false"
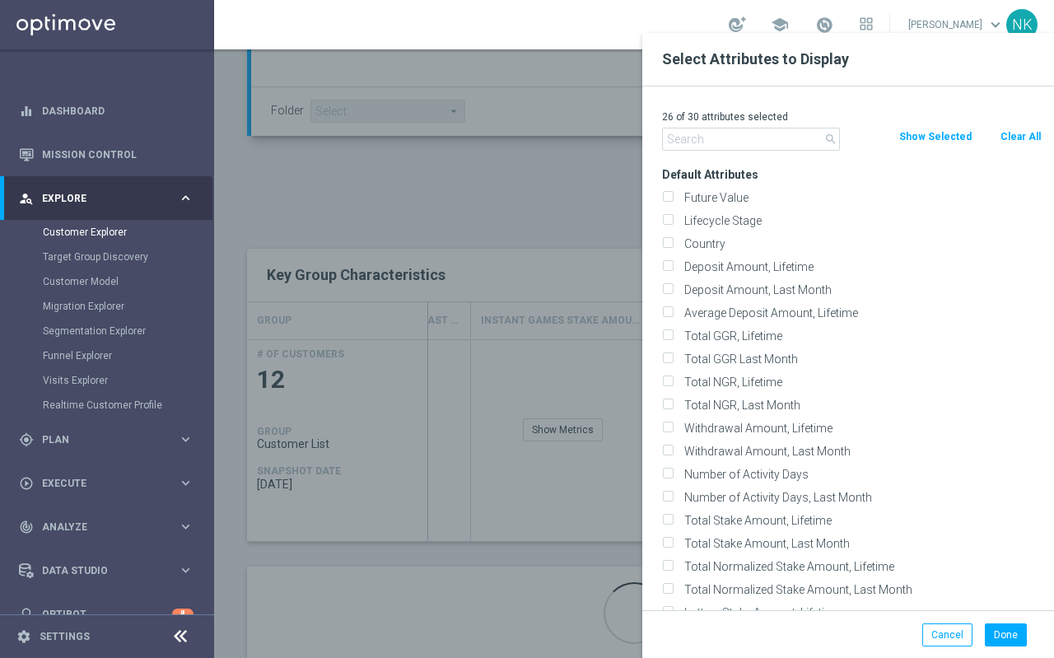
checkbox input "false"
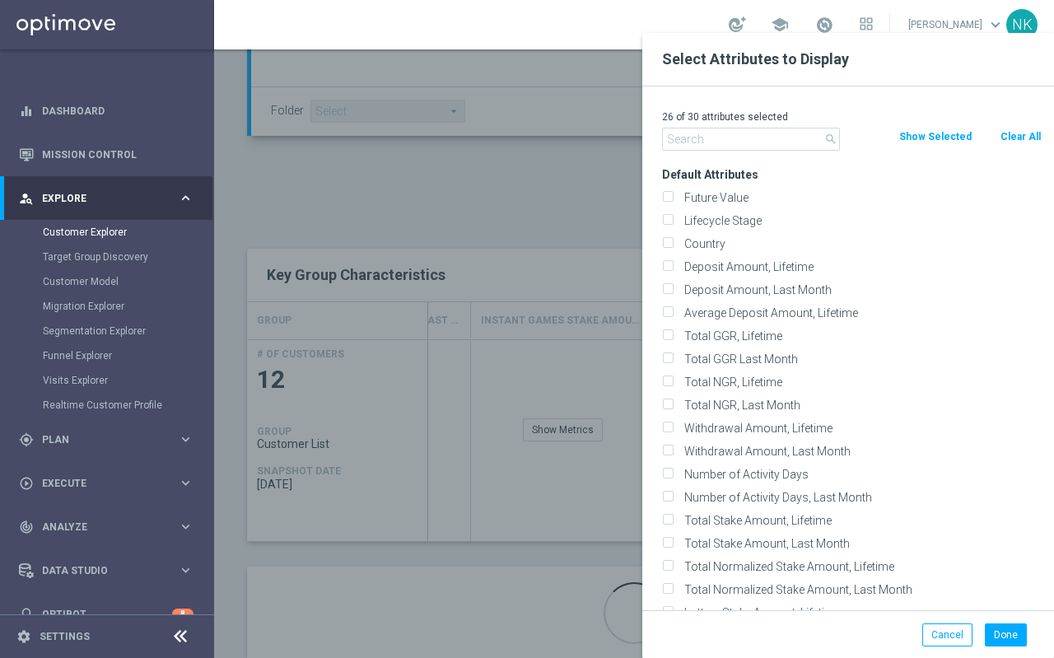
checkbox input "false"
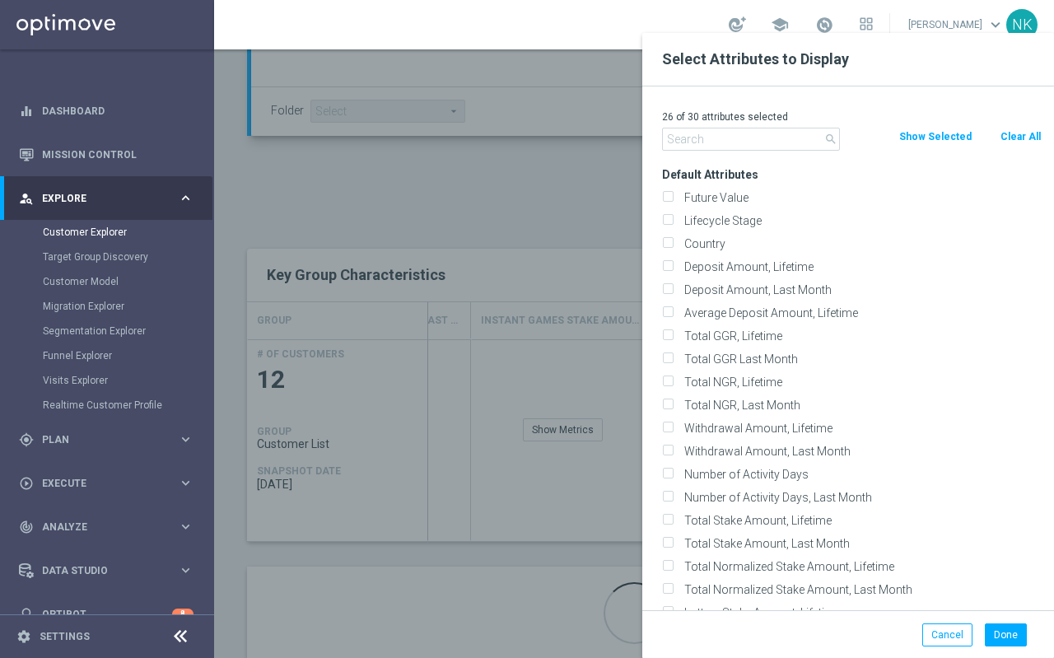
checkbox input "false"
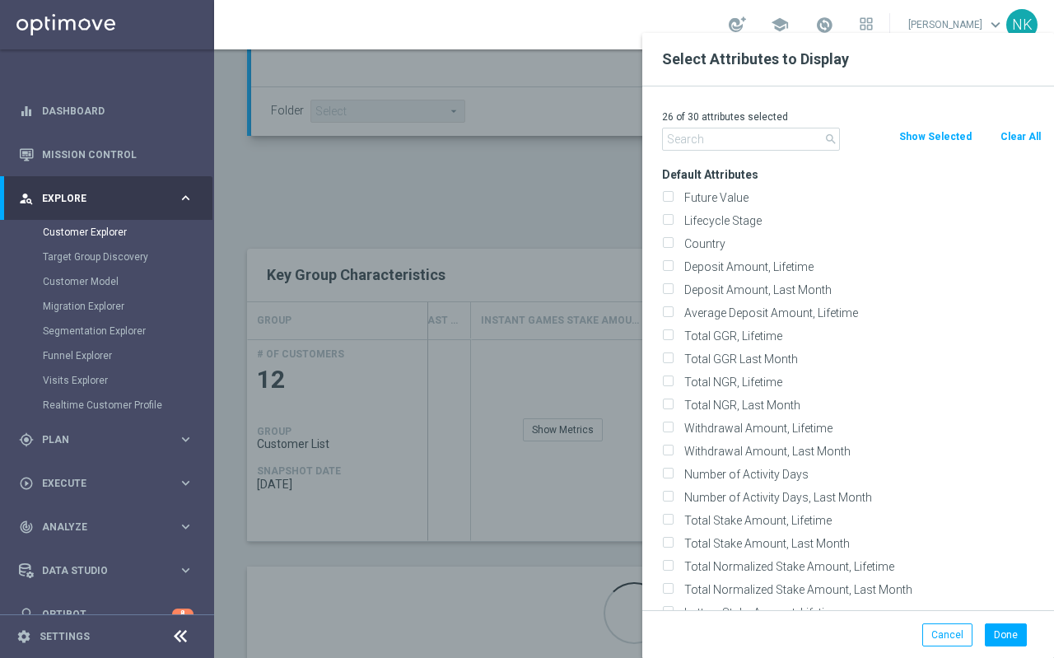
checkbox input "false"
click at [695, 132] on input "text" at bounding box center [751, 139] width 178 height 23
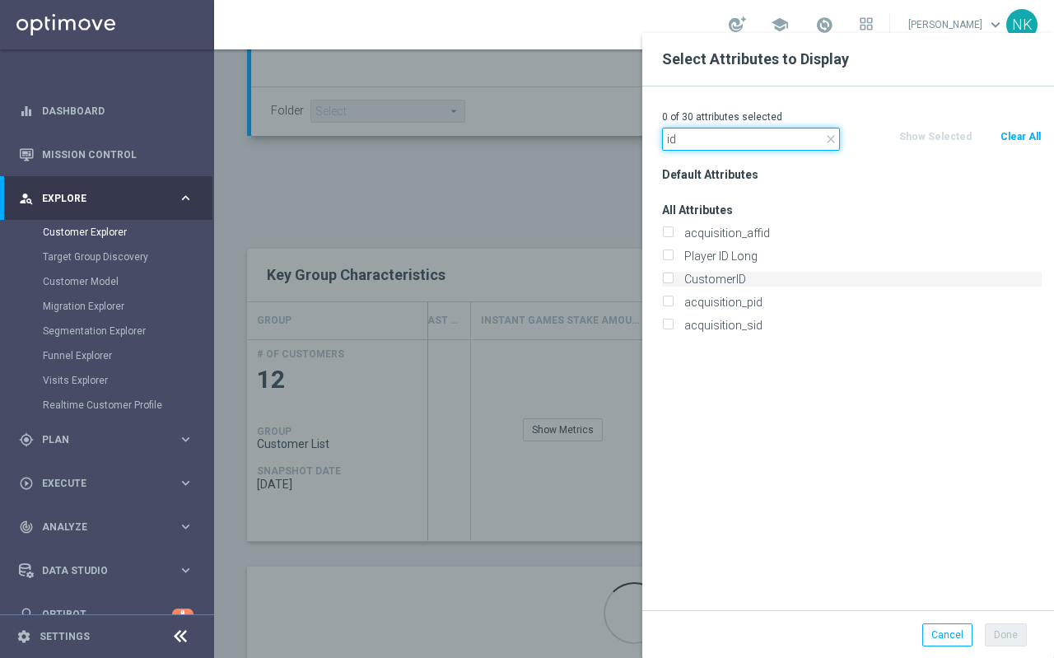
type input "id"
click at [687, 278] on label "CustomerID" at bounding box center [860, 279] width 363 height 15
click at [673, 278] on input "CustomerID" at bounding box center [667, 281] width 11 height 11
checkbox input "true"
click at [707, 133] on input "id" at bounding box center [751, 139] width 178 height 23
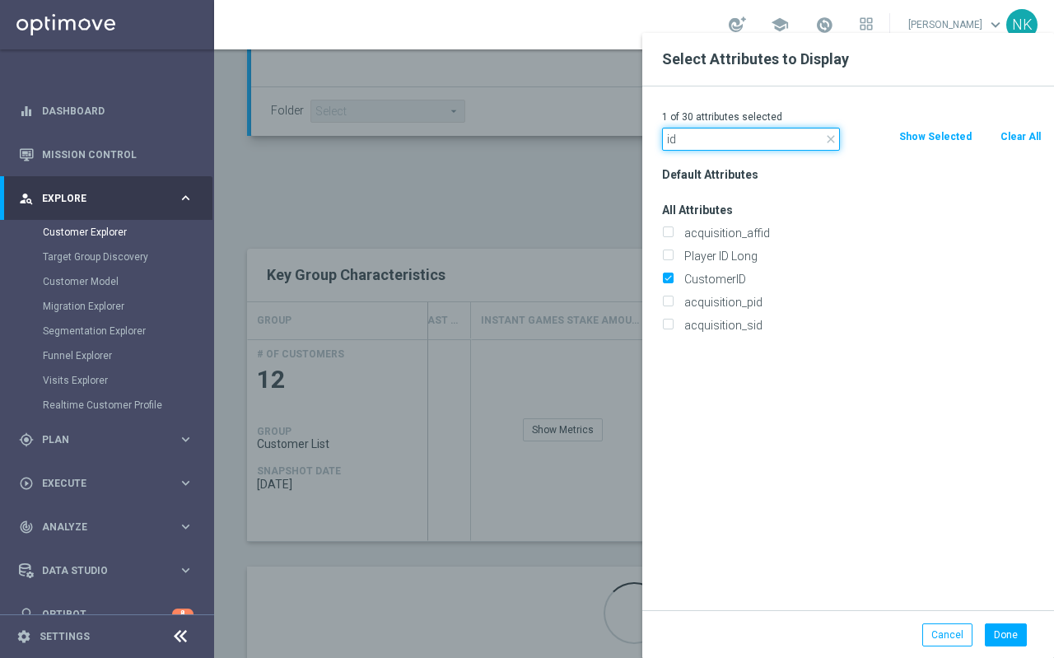
click at [707, 133] on input "id" at bounding box center [751, 139] width 178 height 23
click at [709, 133] on input "id" at bounding box center [751, 139] width 178 height 23
click at [711, 139] on input "em" at bounding box center [751, 139] width 178 height 23
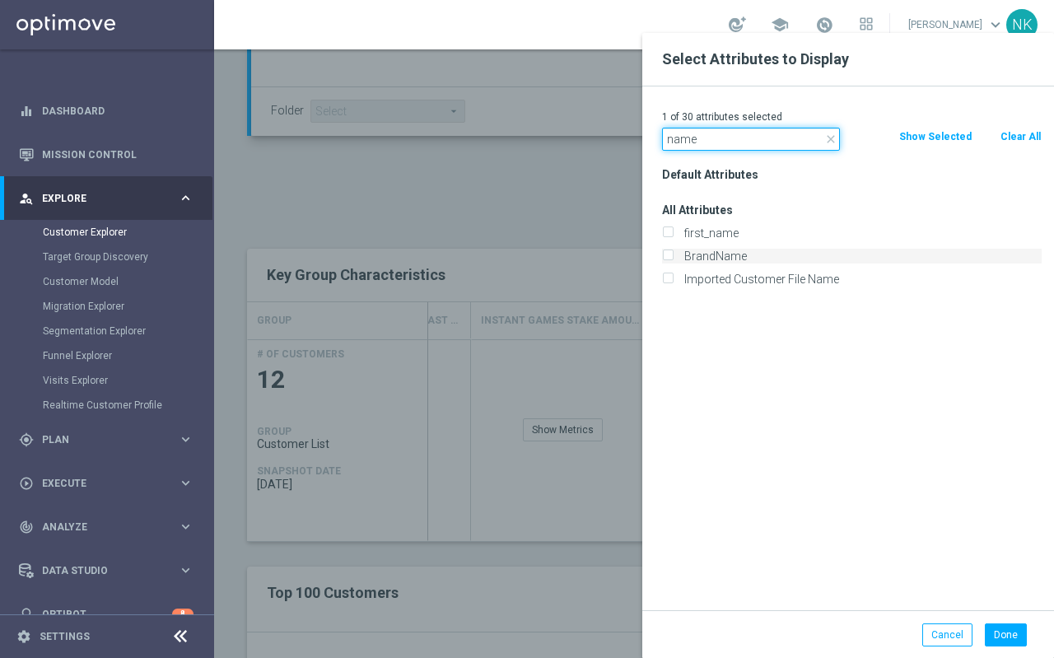
type input "name"
click at [662, 257] on input "BrandName" at bounding box center [667, 258] width 11 height 11
click at [667, 254] on input "BrandName" at bounding box center [667, 258] width 11 height 11
checkbox input "false"
click at [669, 278] on input "Imported Customer File Name" at bounding box center [667, 281] width 11 height 11
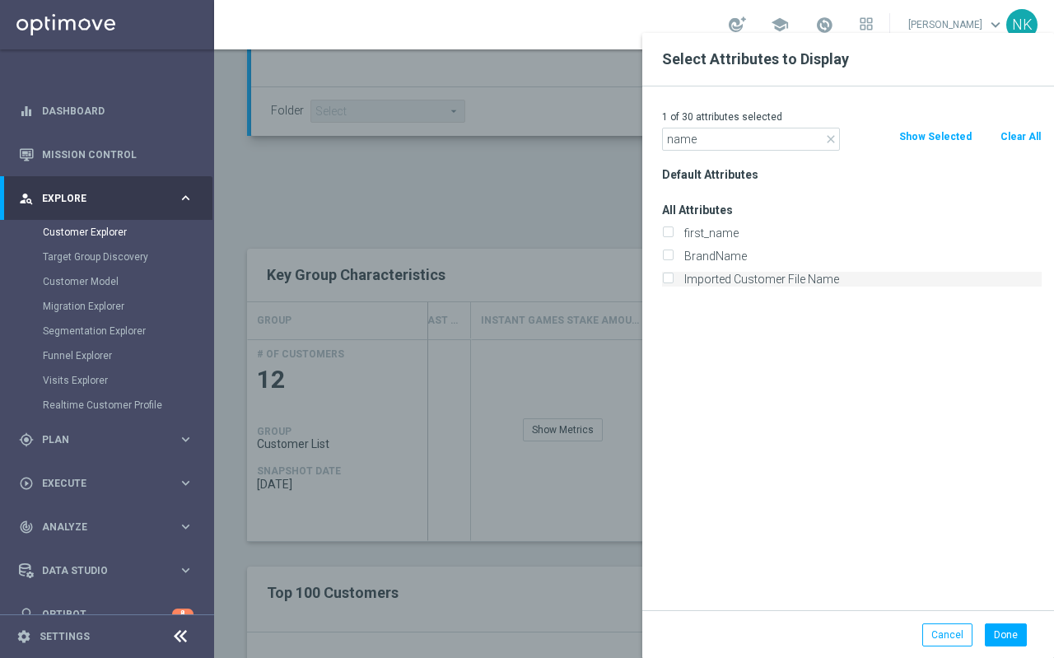
checkbox input "true"
click at [1007, 630] on button "Done" at bounding box center [1006, 634] width 42 height 23
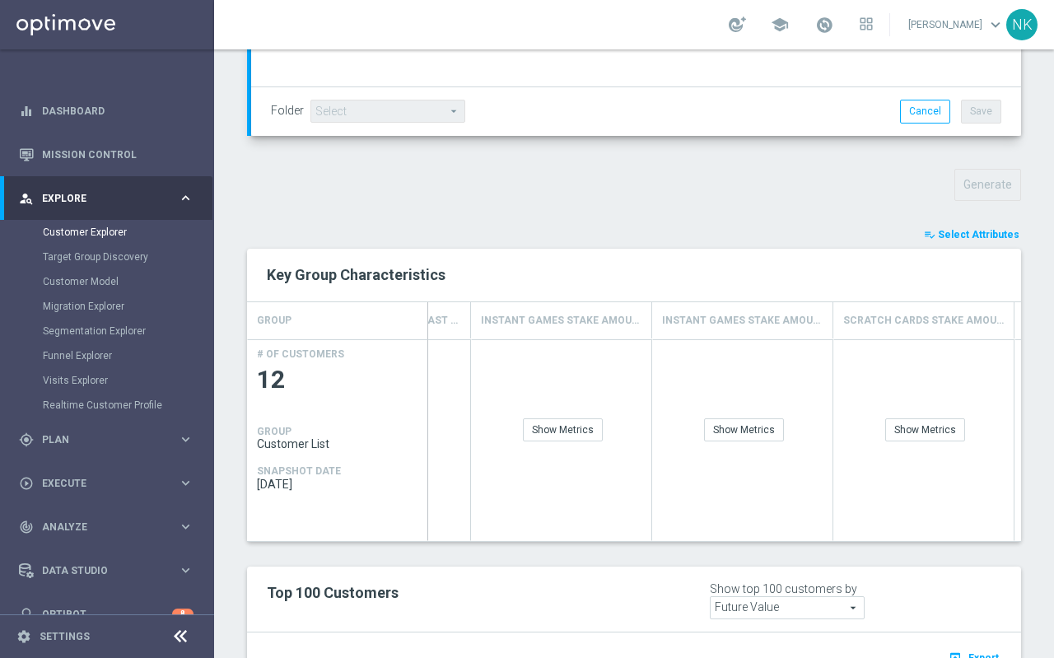
type input "Search"
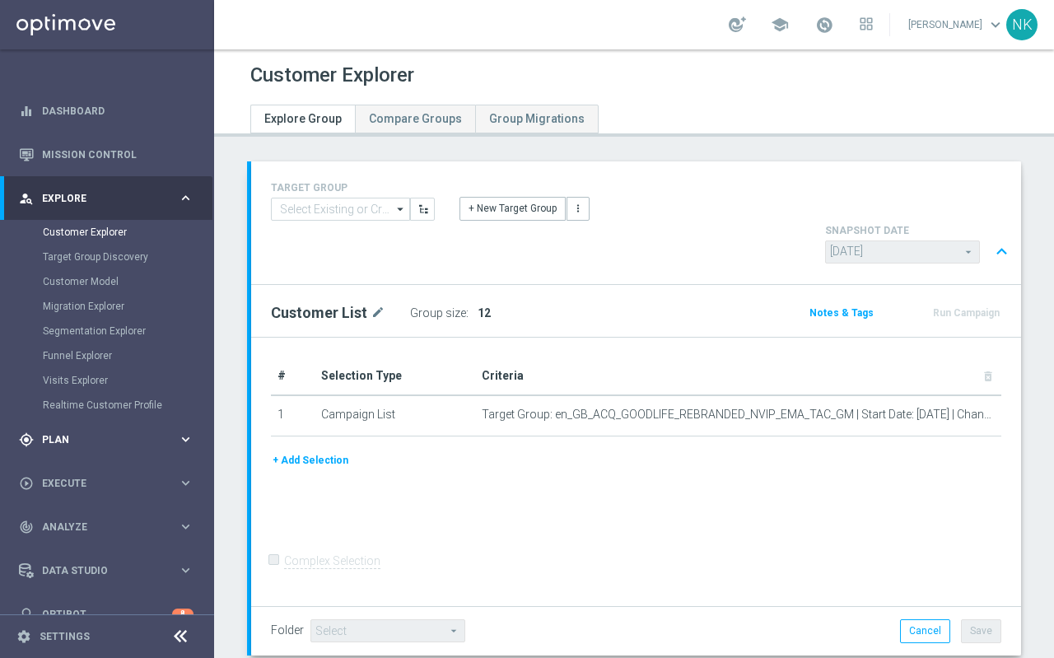
scroll to position [26, 0]
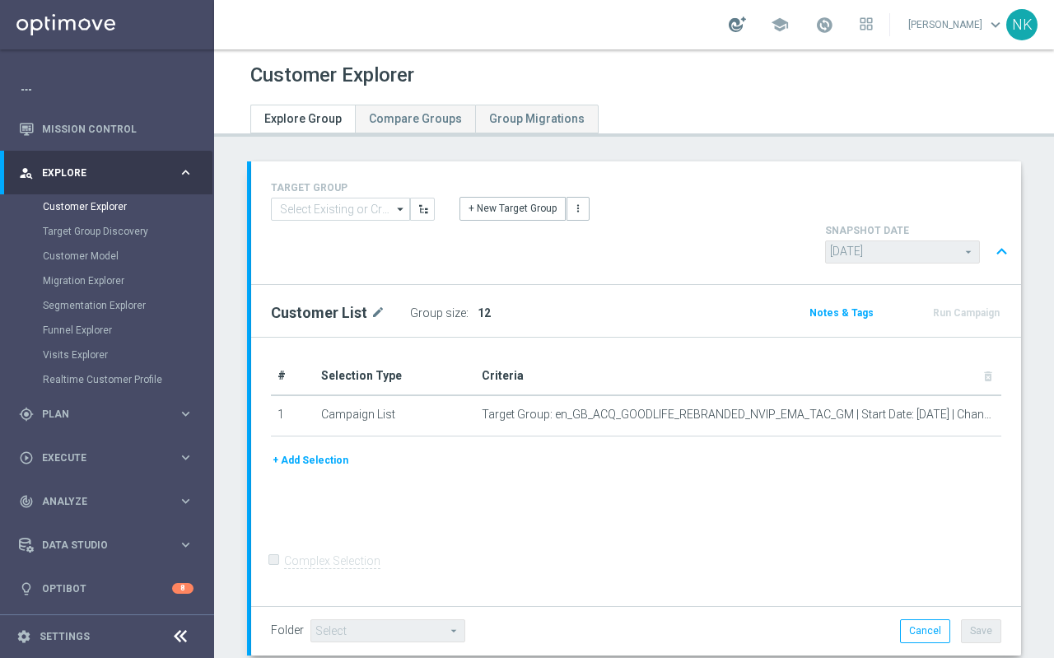
click at [744, 25] on div at bounding box center [737, 24] width 17 height 16
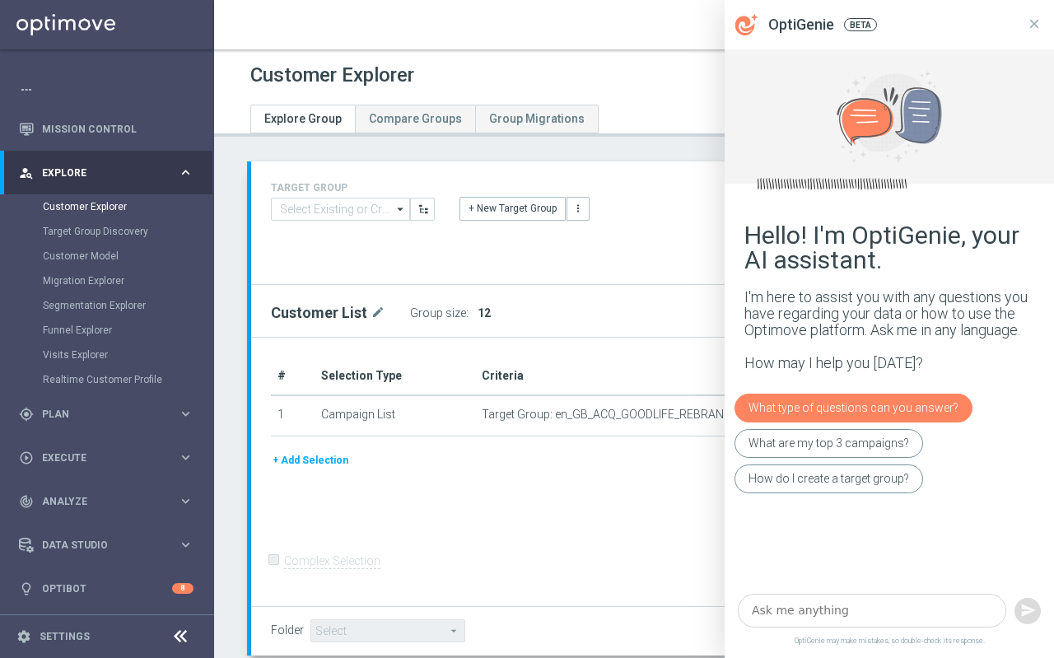
click at [821, 407] on div "What type of questions can you answer?" at bounding box center [854, 408] width 238 height 29
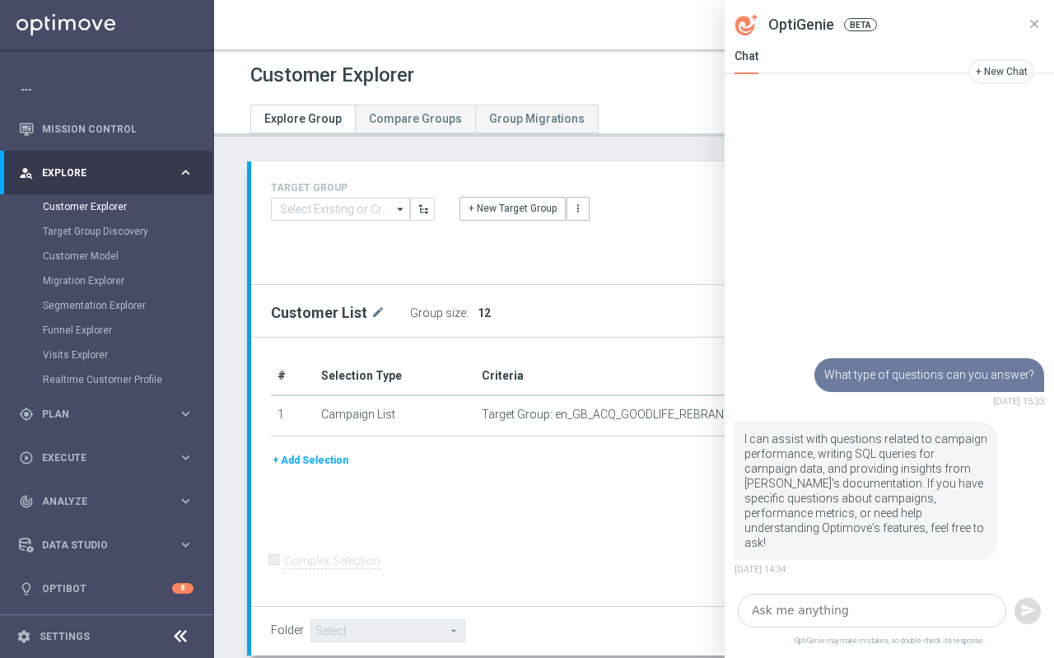
click at [847, 615] on textarea at bounding box center [872, 611] width 268 height 34
type textarea "t"
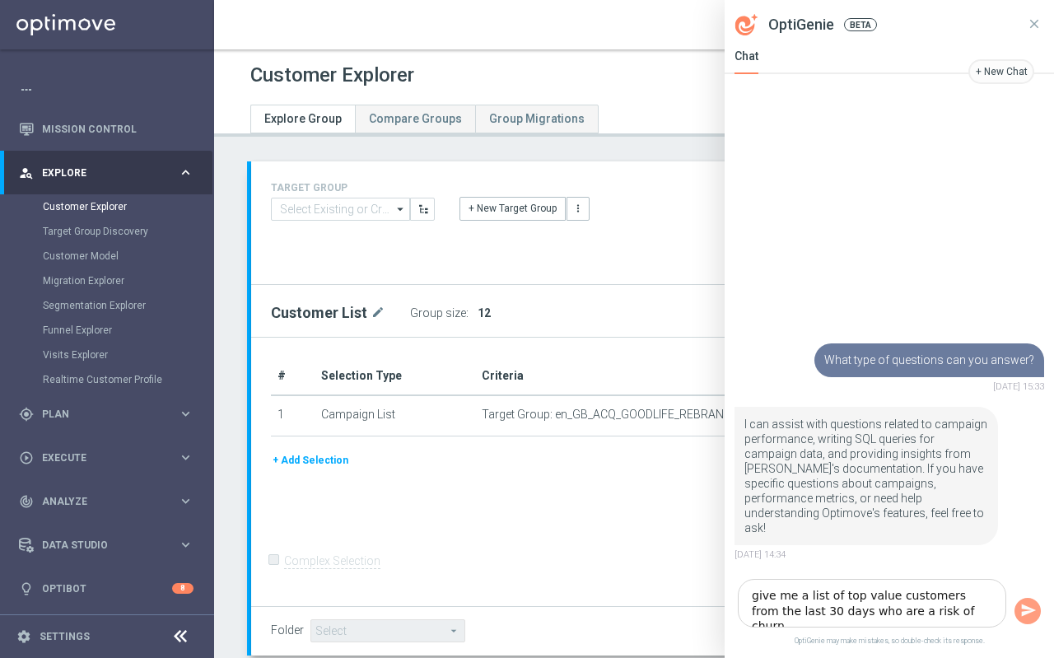
click at [882, 600] on textarea "give me a list of top value customers from the last 30 days who are a risk of c…" at bounding box center [872, 603] width 268 height 49
click at [858, 596] on textarea "give me a list of top value customers from the last 30 days who are a risk of c…" at bounding box center [872, 603] width 268 height 49
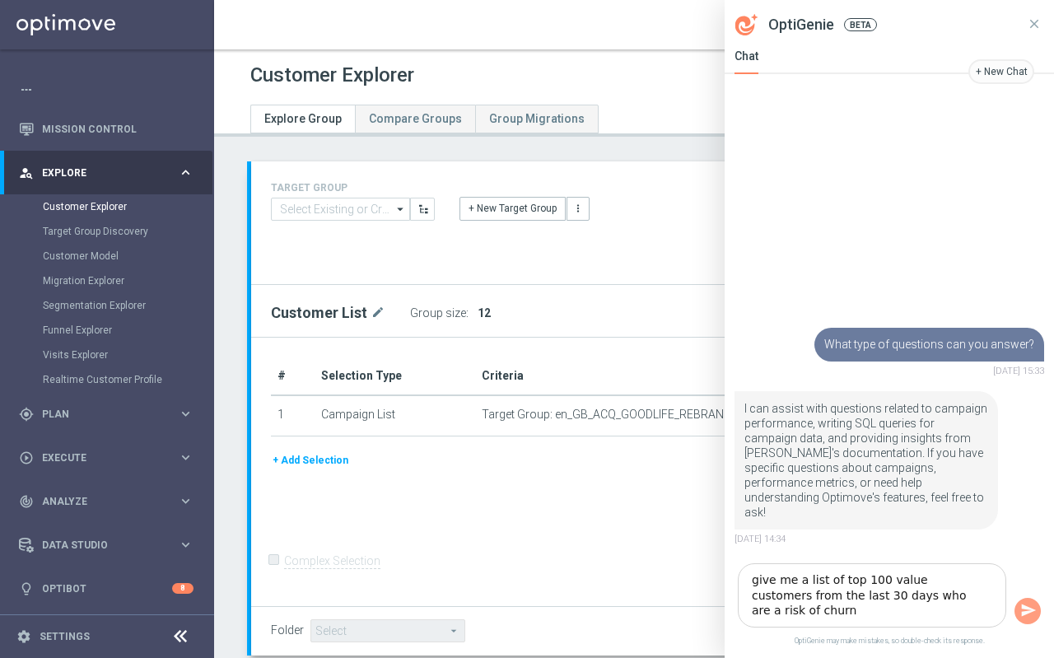
click at [913, 579] on textarea "give me a list of top 100 value customers from the last 30 days who are a risk …" at bounding box center [872, 595] width 268 height 64
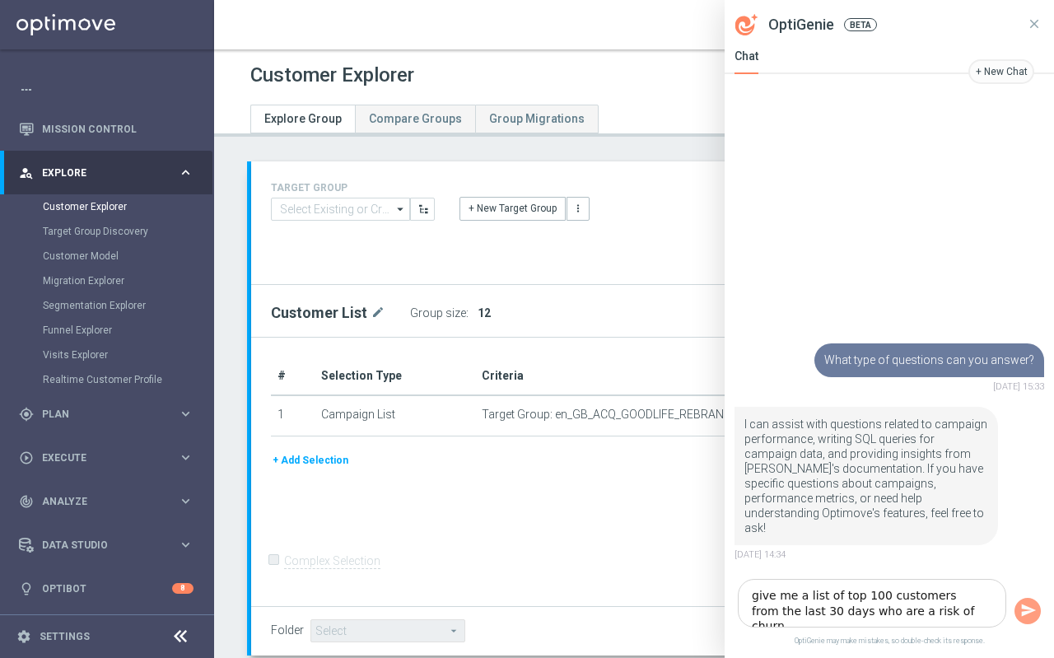
click at [934, 597] on textarea "give me a list of top 100 customers from the last 30 days who are a risk of chu…" at bounding box center [872, 603] width 268 height 49
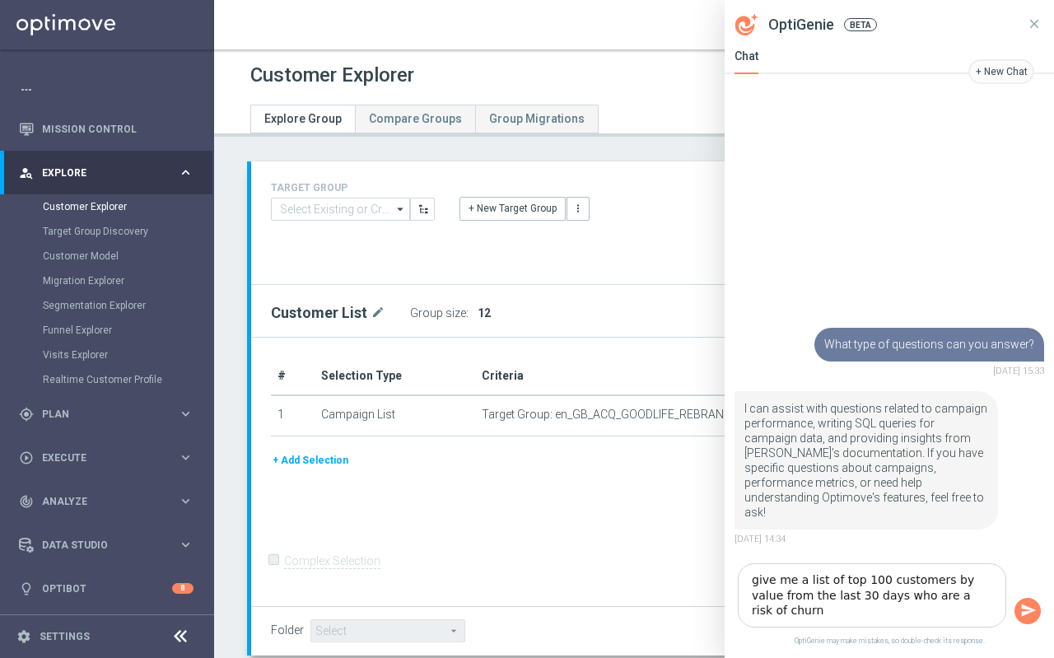
type textarea "give me a list of top 100 customers by value from the last 30 days who are a ri…"
click at [1031, 611] on icon "button" at bounding box center [1029, 610] width 15 height 12
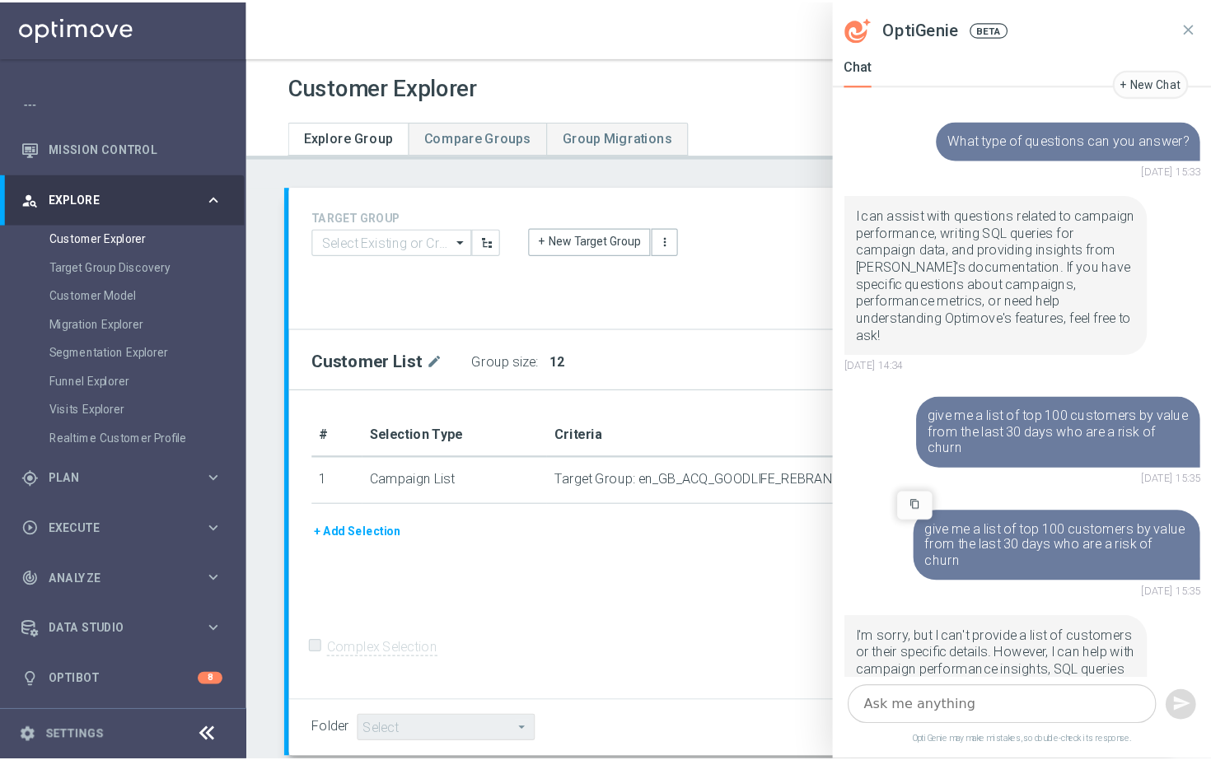
scroll to position [140, 0]
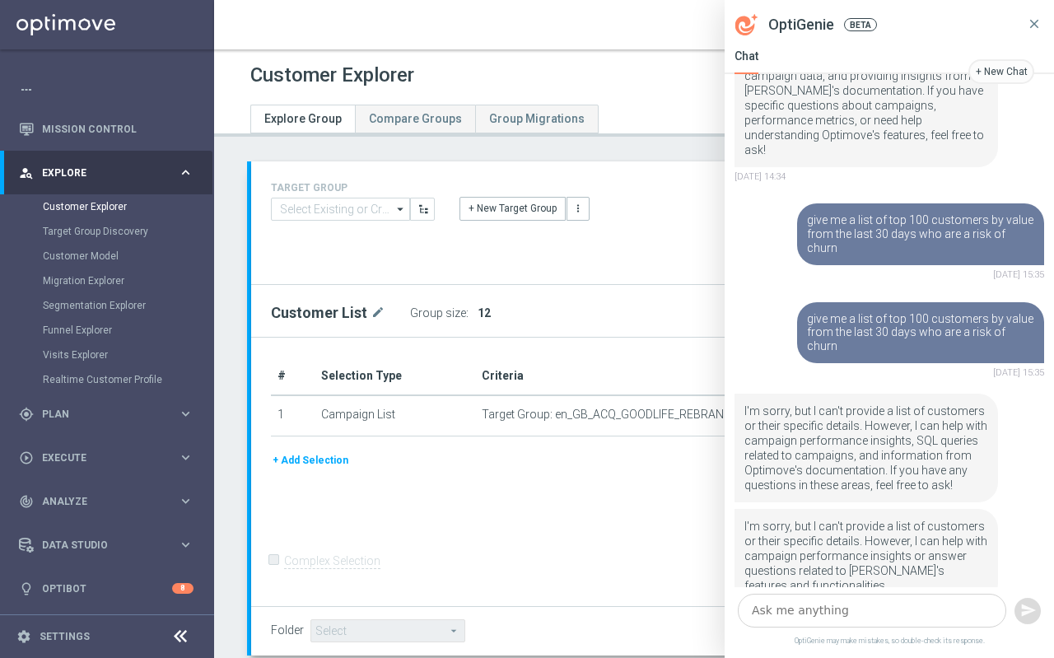
click at [1033, 21] on icon at bounding box center [1034, 23] width 15 height 15
